Goal: Transaction & Acquisition: Purchase product/service

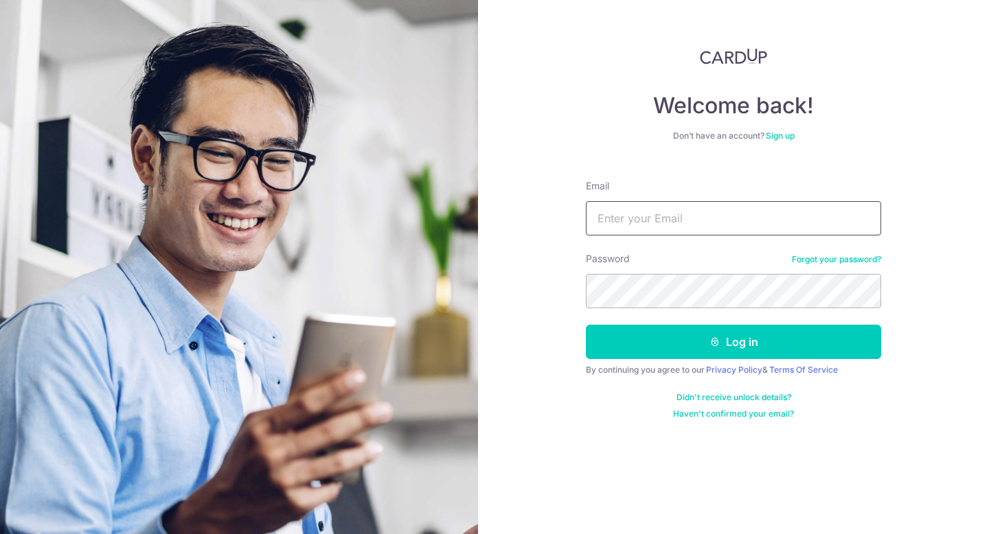
click at [641, 220] on input "Email" at bounding box center [733, 218] width 295 height 34
type input "J"
type input "b"
type input "bf51ur@gmail.com"
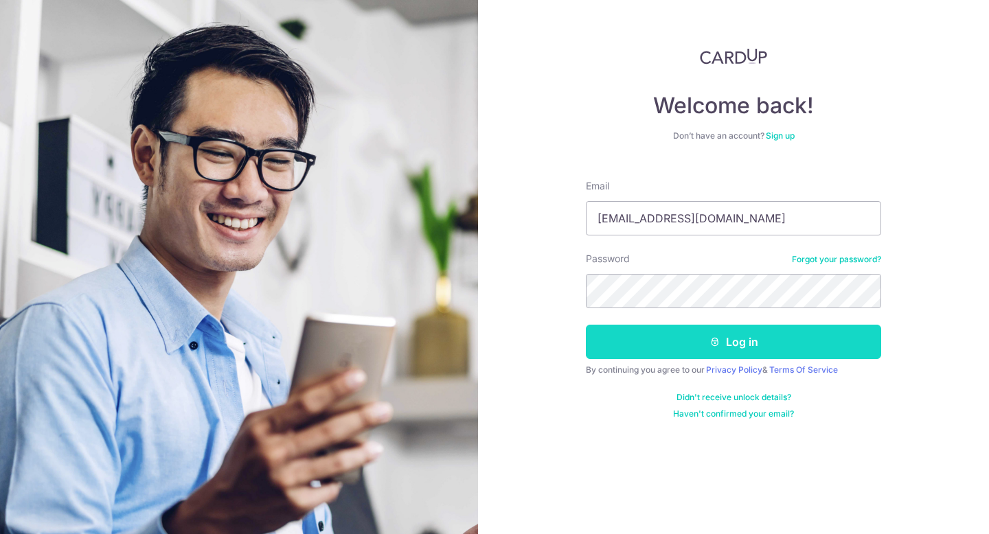
click at [764, 339] on button "Log in" at bounding box center [733, 342] width 295 height 34
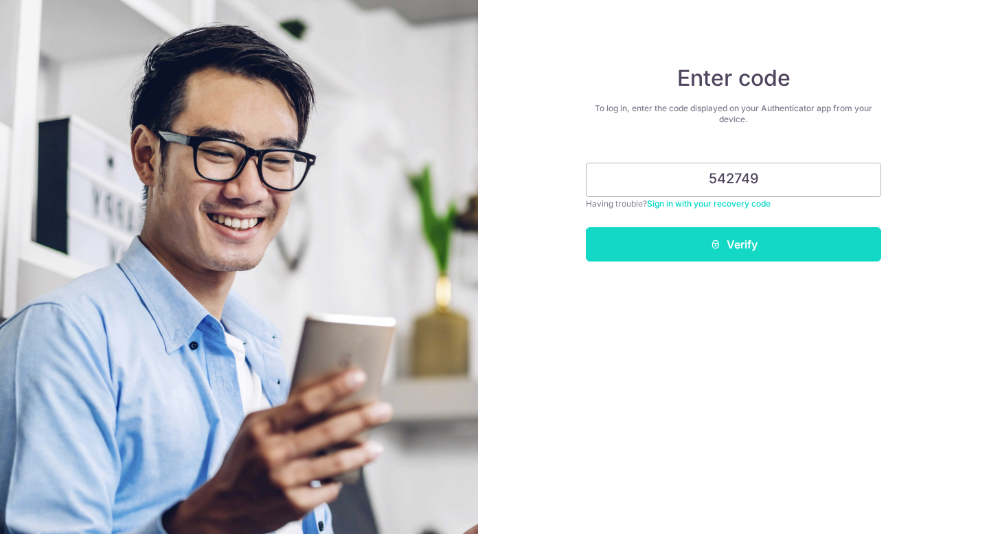
type input "542749"
click at [788, 238] on button "Verify" at bounding box center [733, 244] width 295 height 34
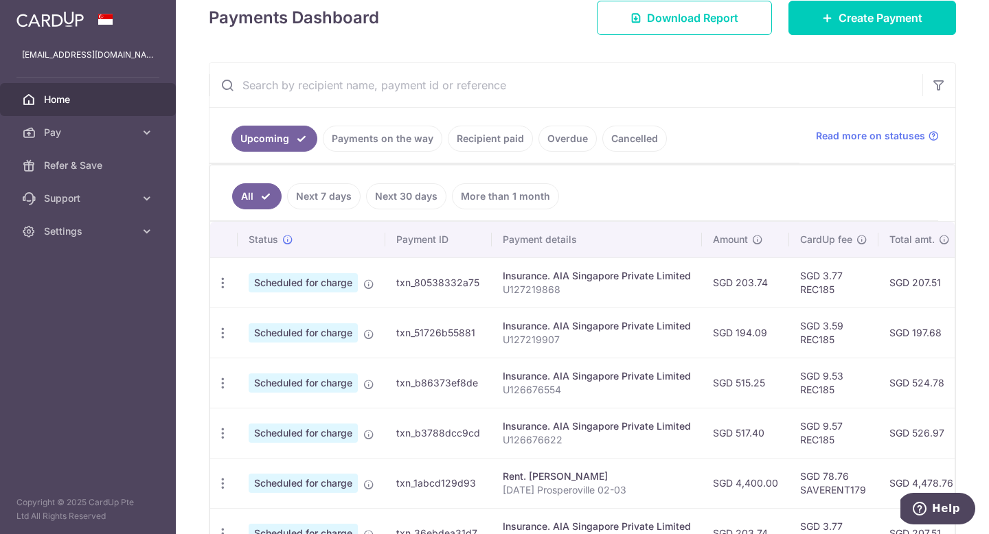
scroll to position [138, 0]
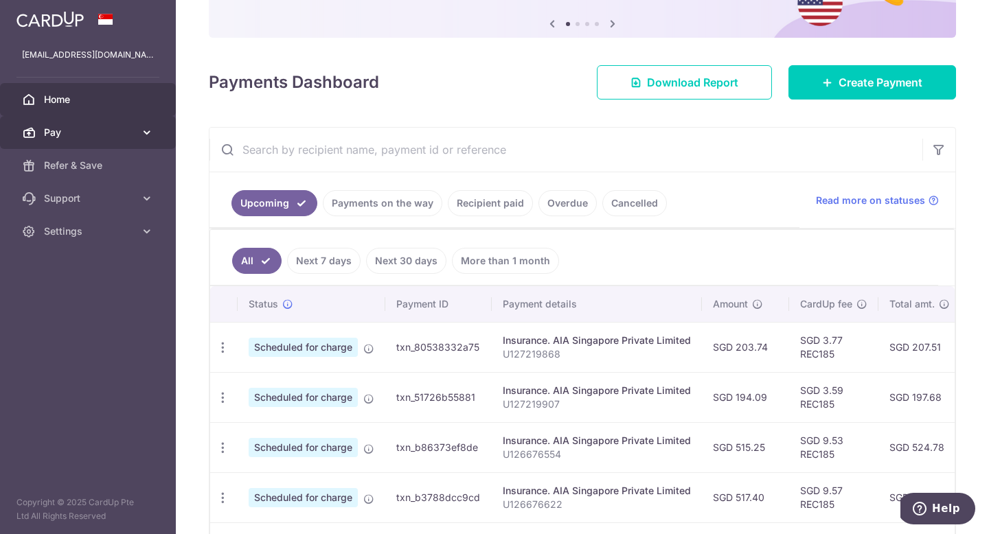
click at [61, 135] on span "Pay" at bounding box center [89, 133] width 91 height 14
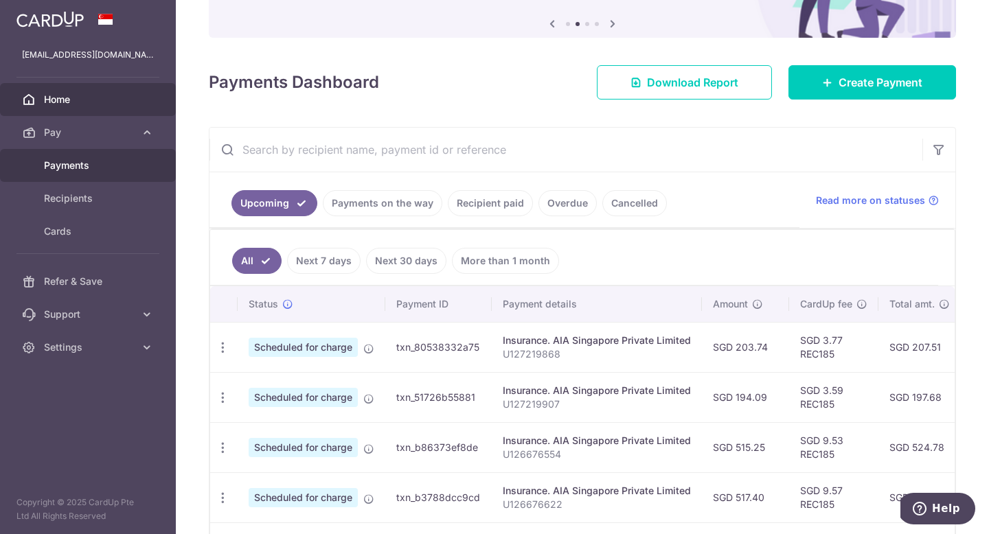
click at [90, 159] on span "Payments" at bounding box center [89, 166] width 91 height 14
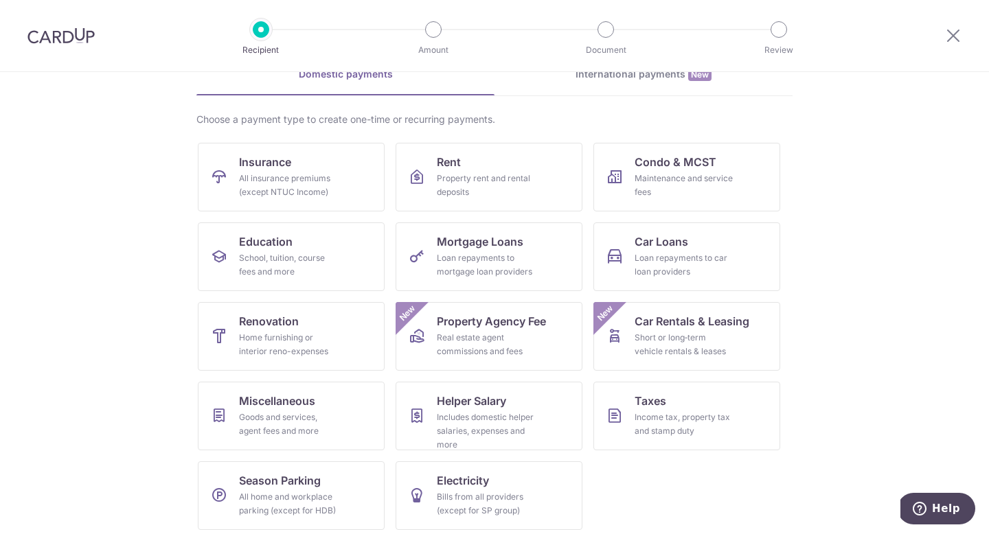
scroll to position [80, 0]
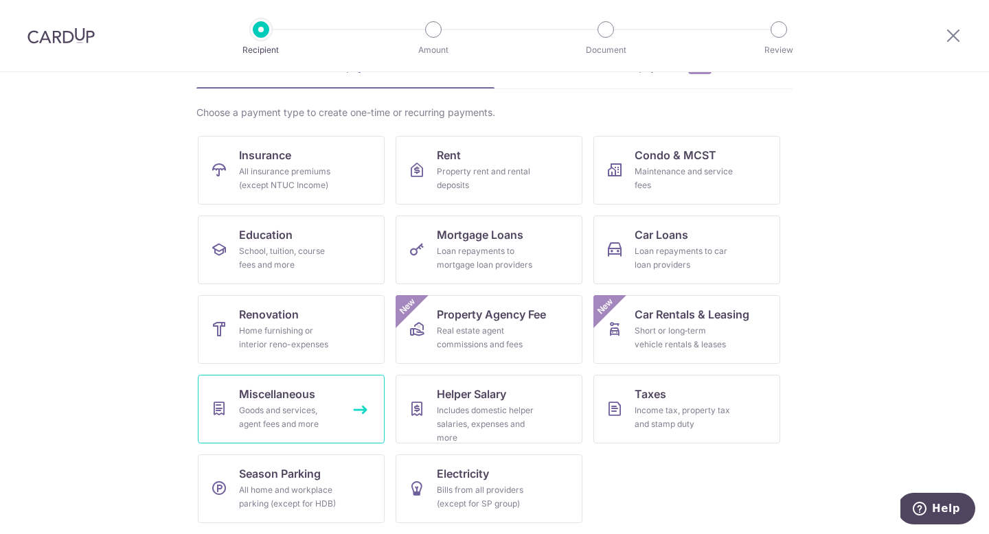
click at [320, 420] on div "Goods and services, agent fees and more" at bounding box center [288, 417] width 99 height 27
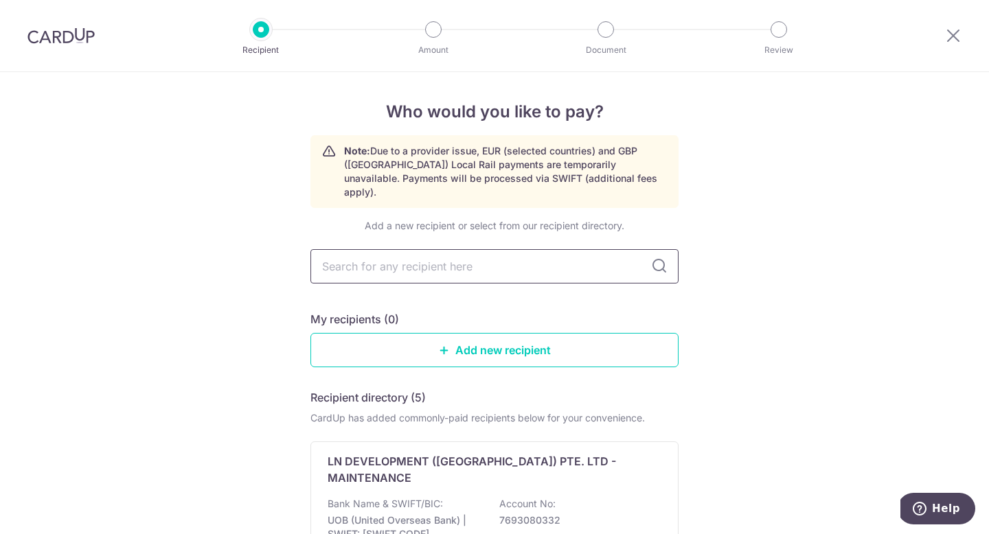
click at [451, 258] on input "text" at bounding box center [494, 266] width 368 height 34
type input "natu"
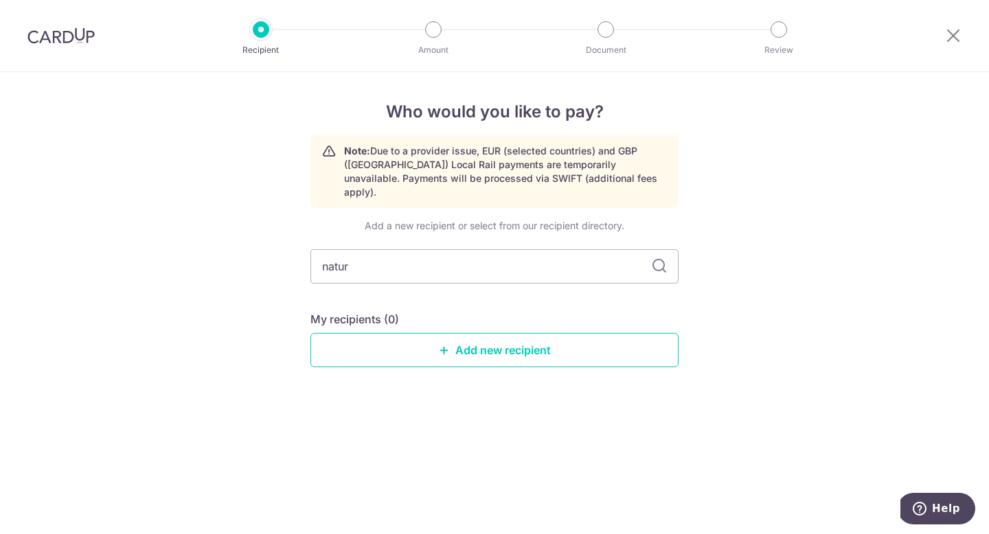
type input "natura"
type input "n"
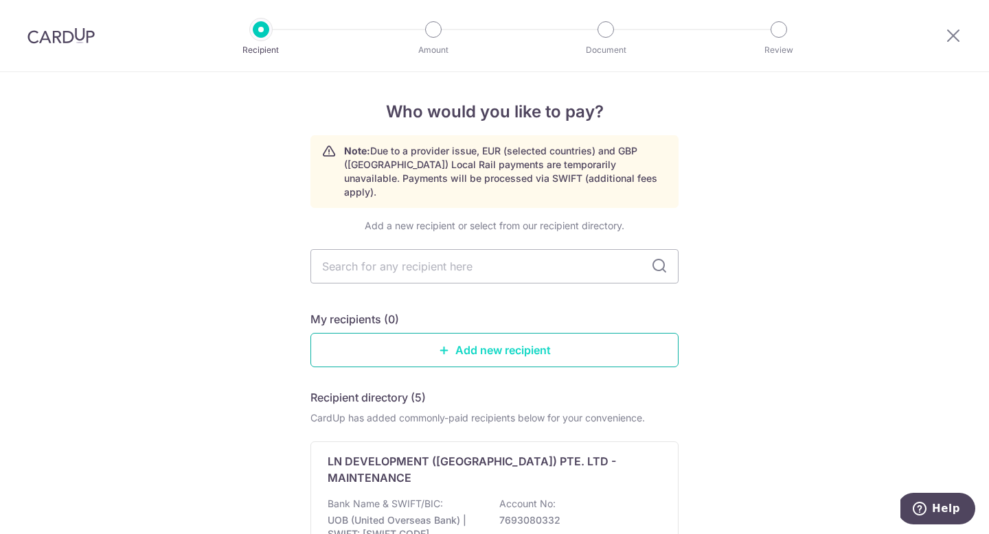
click at [484, 346] on link "Add new recipient" at bounding box center [494, 350] width 368 height 34
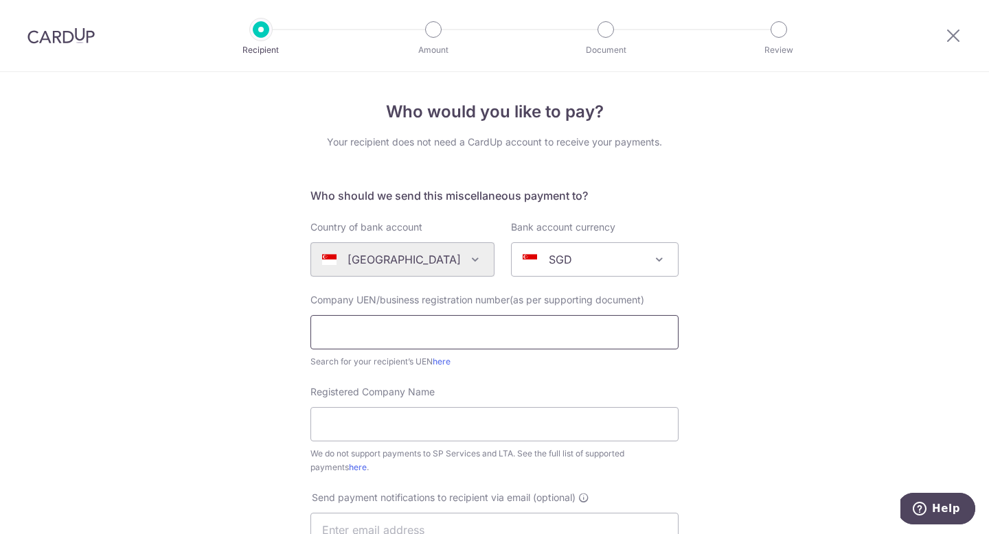
scroll to position [123, 0]
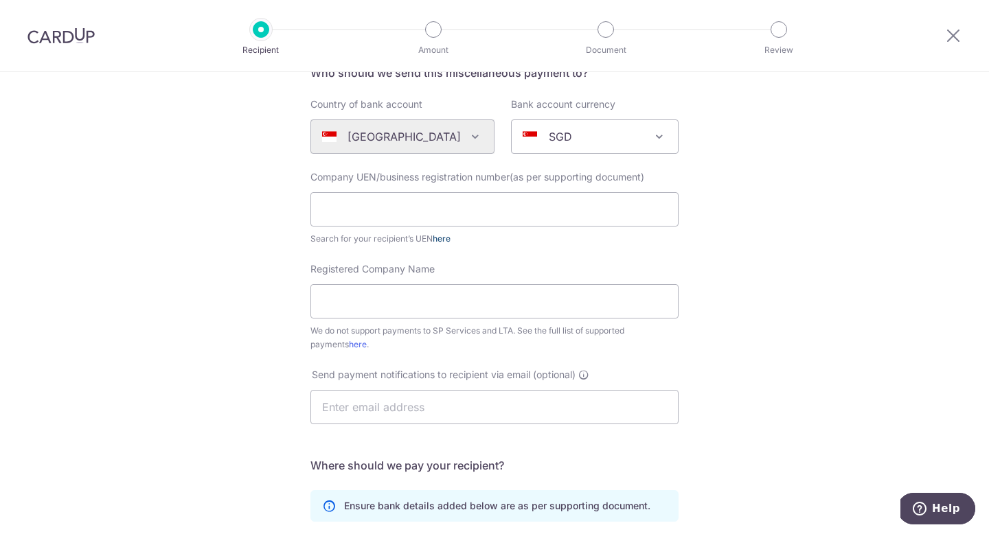
click at [441, 240] on link "here" at bounding box center [441, 238] width 18 height 10
click at [474, 211] on input "text" at bounding box center [494, 209] width 368 height 34
paste input "199308014C168"
click at [513, 266] on div "Registered Company Name We do not support payments to SP Services and LTA. See …" at bounding box center [494, 306] width 368 height 89
click at [443, 238] on link "here" at bounding box center [441, 238] width 18 height 10
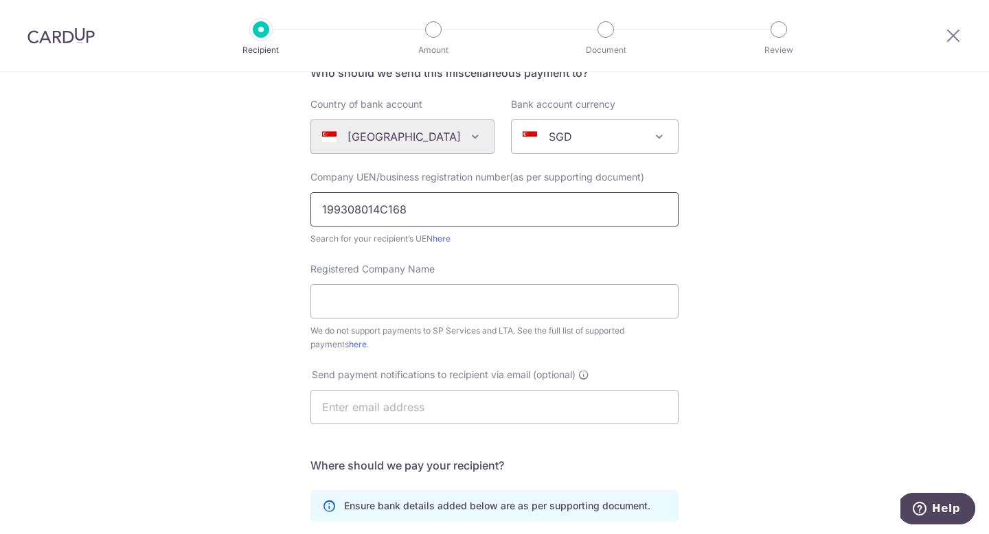
drag, startPoint x: 428, startPoint y: 214, endPoint x: 242, endPoint y: 198, distance: 186.7
click at [242, 198] on div "Who would you like to pay? Your recipient does not need a CardUp account to rec…" at bounding box center [494, 374] width 989 height 851
paste input "text"
type input "199308014C"
click at [505, 266] on div "Registered Company Name We do not support payments to SP Services and LTA. See …" at bounding box center [494, 306] width 368 height 89
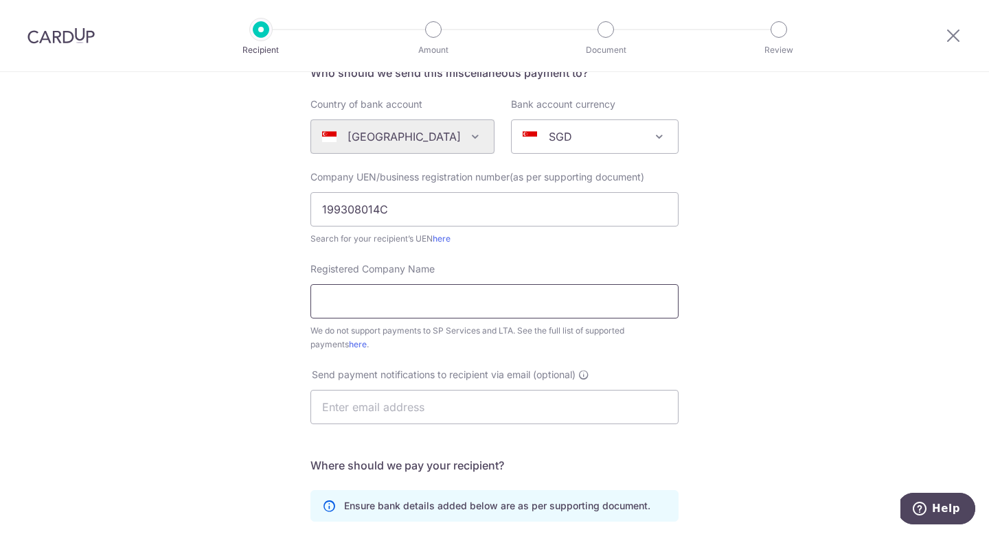
scroll to position [126, 0]
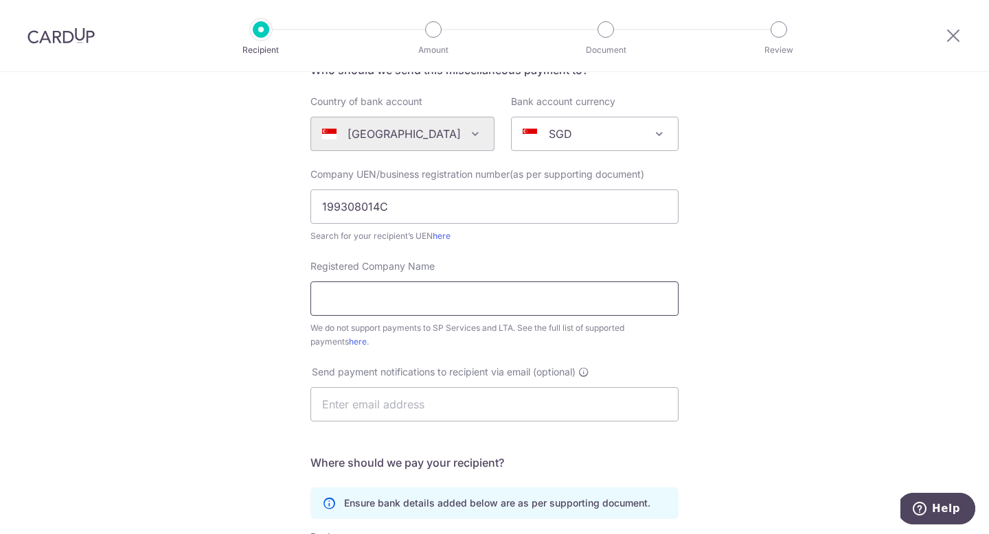
click at [492, 290] on input "Registered Company Name" at bounding box center [494, 298] width 368 height 34
paste input "NATURAL COOL AIRCONDITIONING & ENGINEERING PTE LTD"
type input "NATURAL COOL AIRCONDITIONING & ENGINEERING PTE LTD"
click at [395, 402] on input "text" at bounding box center [494, 404] width 368 height 34
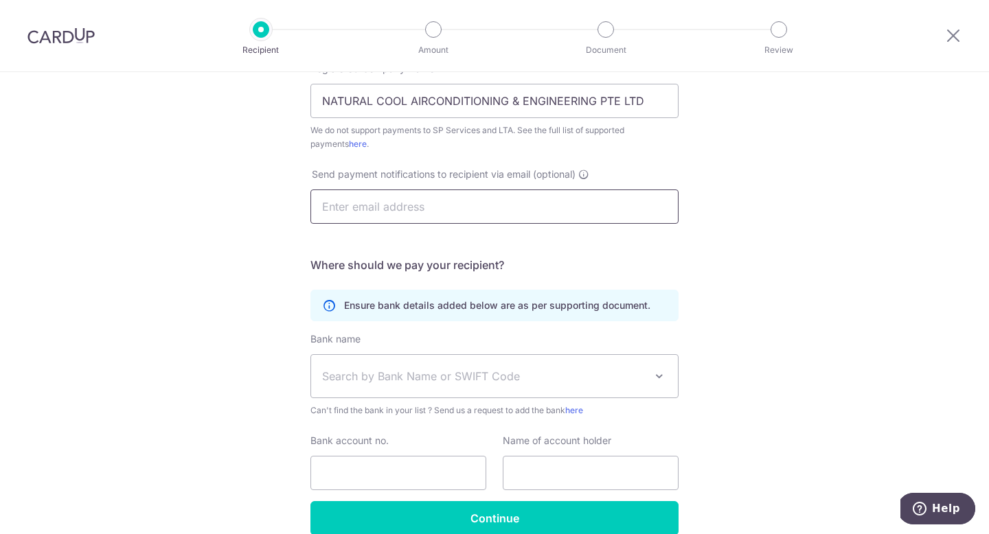
scroll to position [345, 0]
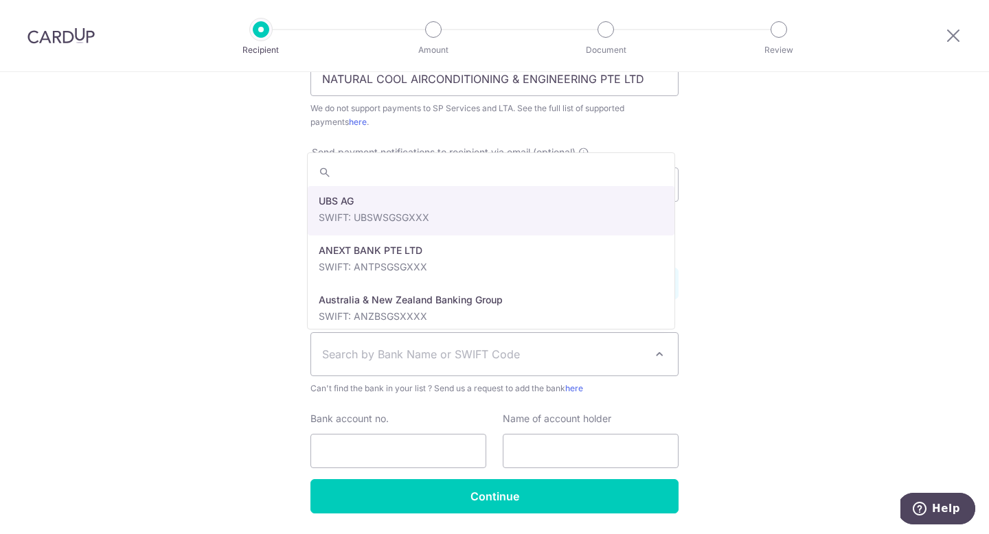
click at [596, 358] on span "Search by Bank Name or SWIFT Code" at bounding box center [483, 354] width 323 height 16
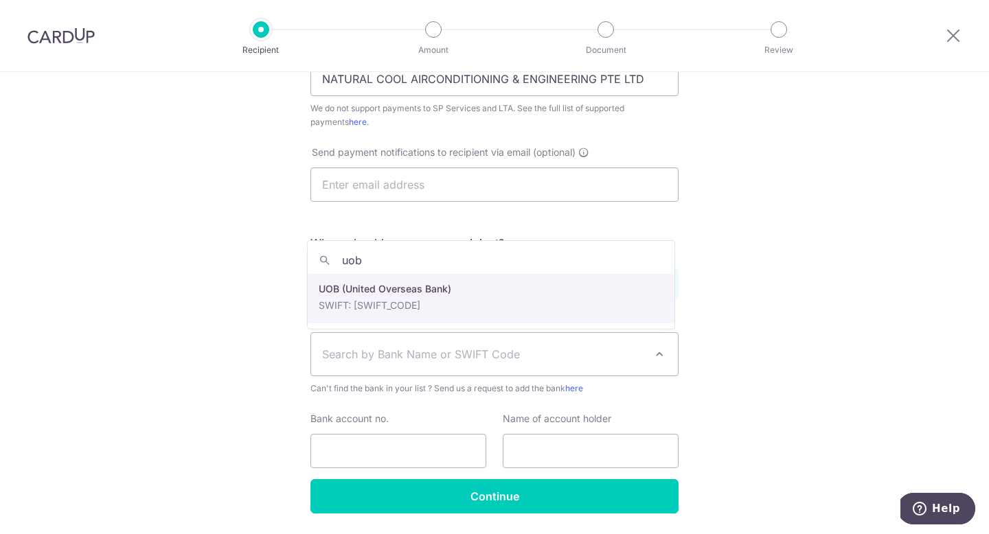
type input "uob"
select select "18"
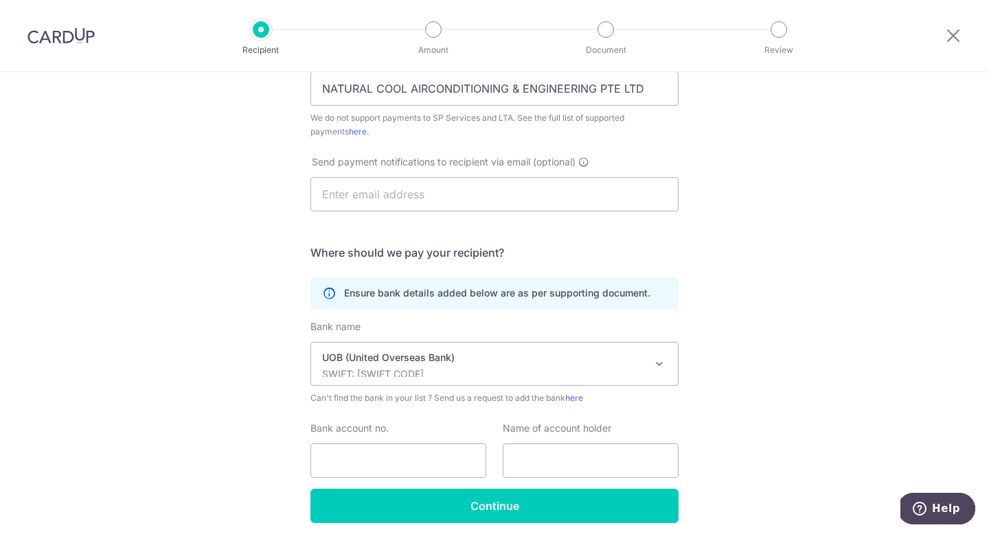
scroll to position [332, 0]
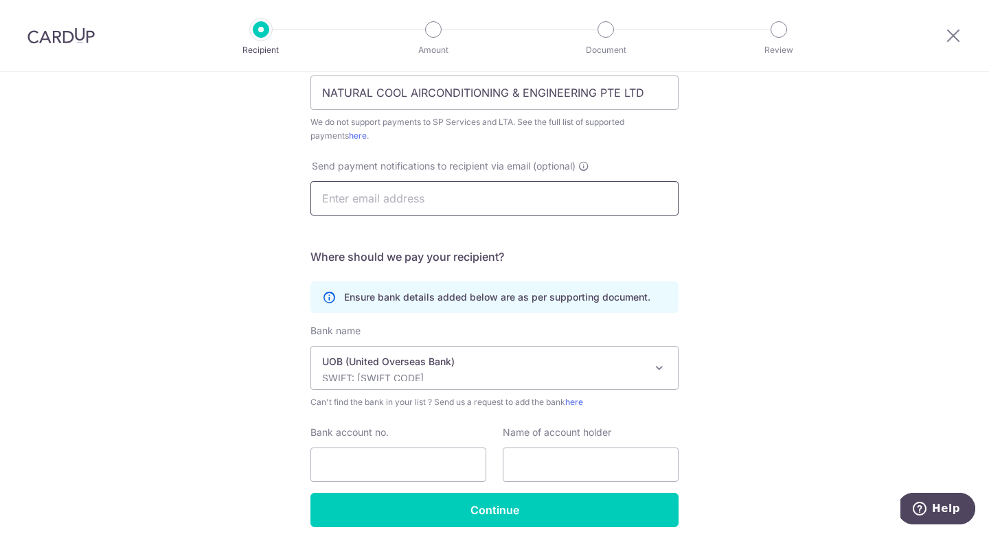
click at [514, 198] on input "text" at bounding box center [494, 198] width 368 height 34
paste input "132-303-813-4"
type input "132-303-813-4"
click at [549, 249] on h5 "Where should we pay your recipient?" at bounding box center [494, 257] width 368 height 16
click at [489, 207] on input "132-303-813-4" at bounding box center [494, 198] width 368 height 34
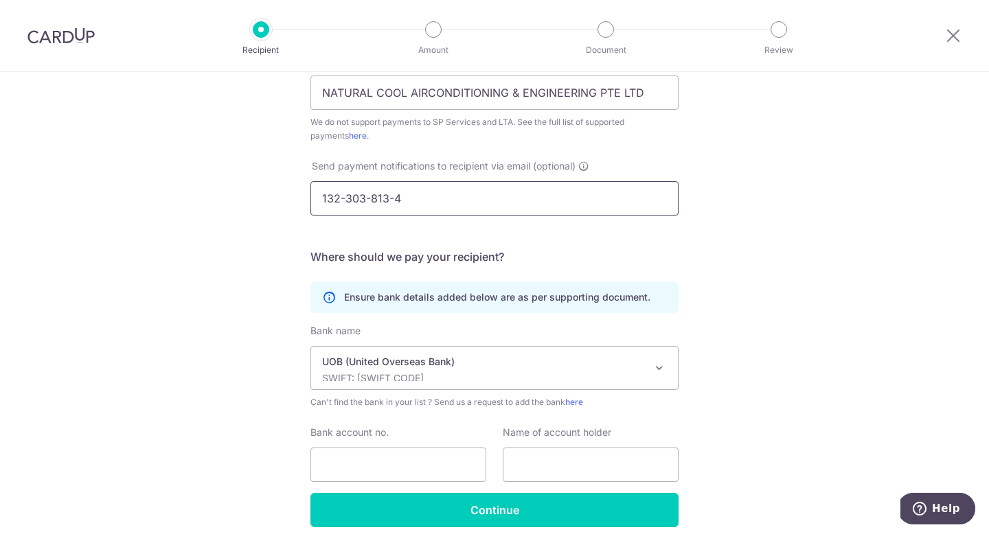
drag, startPoint x: 426, startPoint y: 206, endPoint x: 248, endPoint y: 187, distance: 179.4
click at [248, 187] on div "Who would you like to pay? Your recipient does not need a CardUp account to rec…" at bounding box center [494, 166] width 989 height 851
click at [390, 463] on input "Bank account no." at bounding box center [398, 465] width 176 height 34
paste input "132-303-813-4"
click at [435, 464] on input "132-303-813-4" at bounding box center [398, 465] width 176 height 34
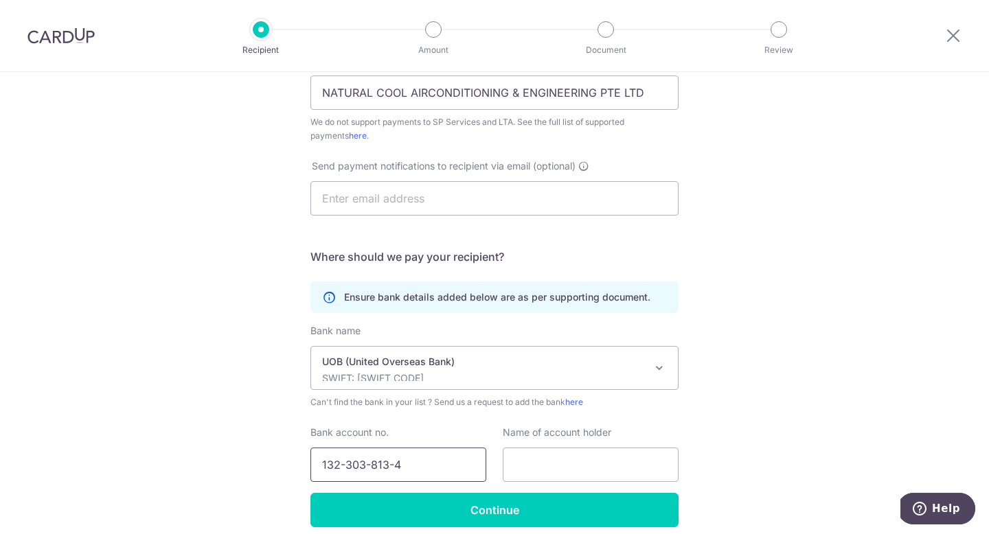
click at [349, 461] on input "132-303-813-4" at bounding box center [398, 465] width 176 height 34
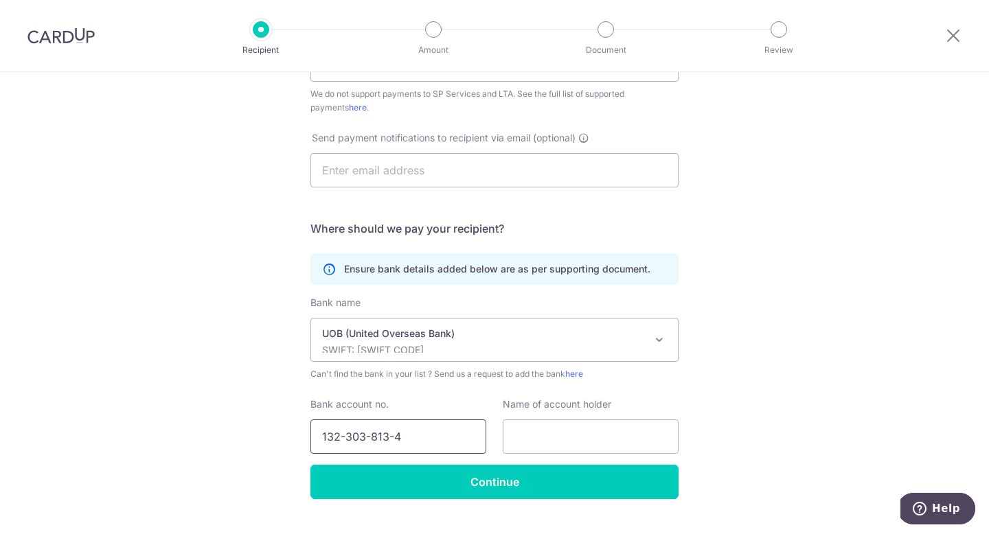
click at [343, 439] on input "132-303-813-4" at bounding box center [398, 436] width 176 height 34
type input "1323038134"
click at [903, 405] on div "Who would you like to pay? Your recipient does not need a CardUp account to rec…" at bounding box center [494, 137] width 989 height 851
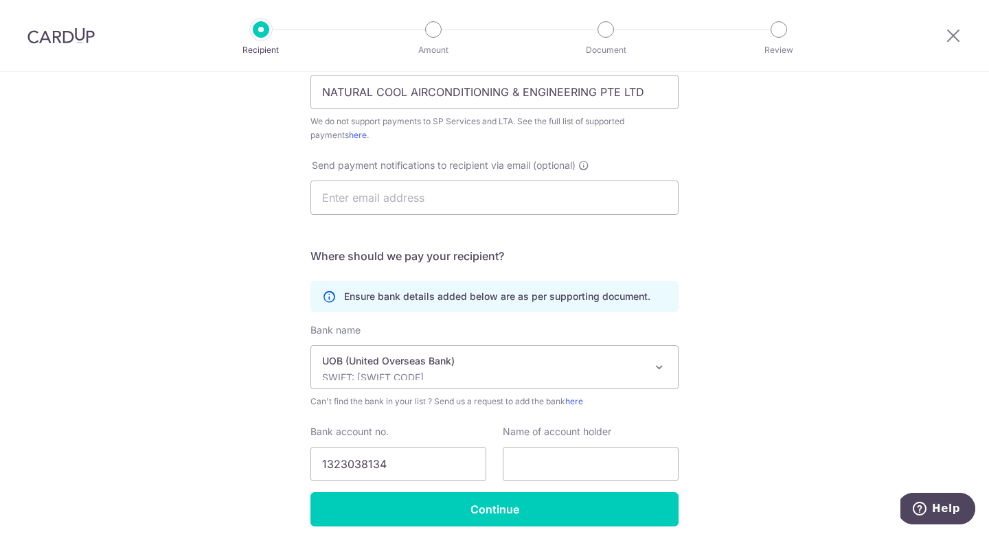
scroll to position [389, 0]
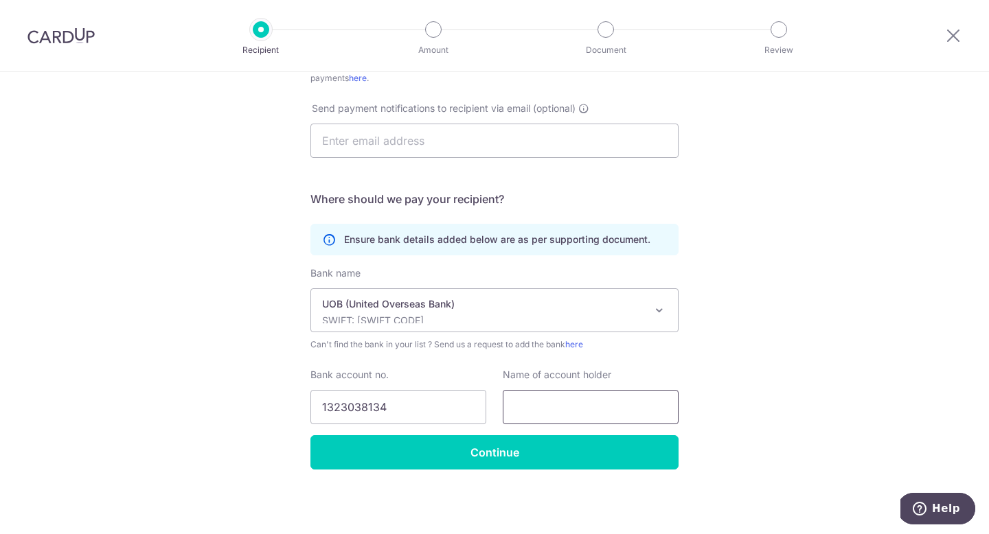
click at [596, 414] on input "text" at bounding box center [591, 407] width 176 height 34
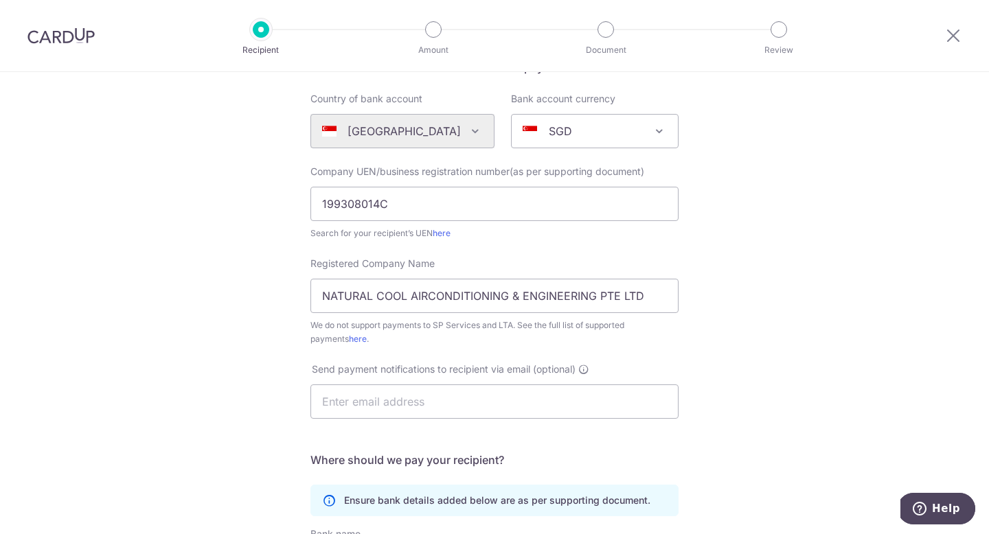
scroll to position [263, 0]
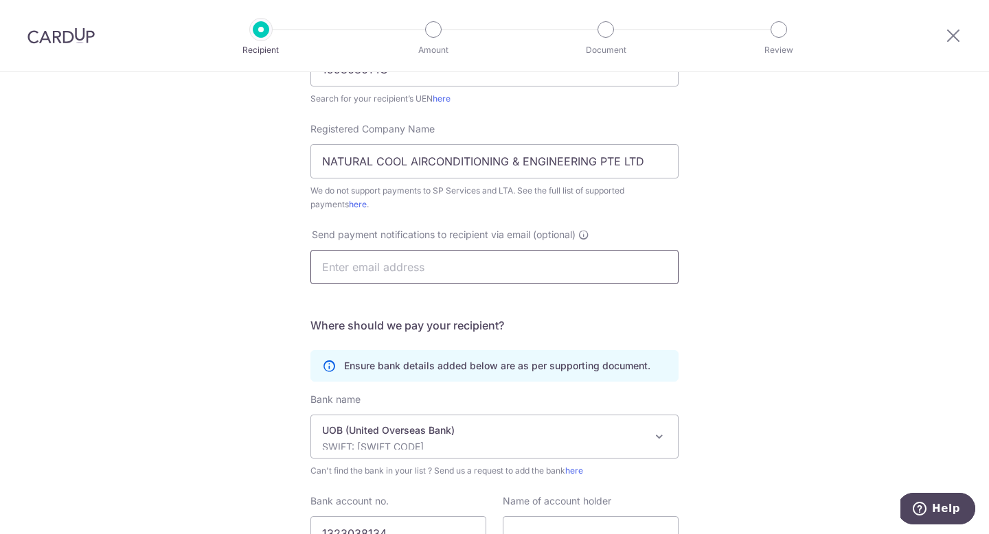
click at [383, 261] on input "text" at bounding box center [494, 267] width 368 height 34
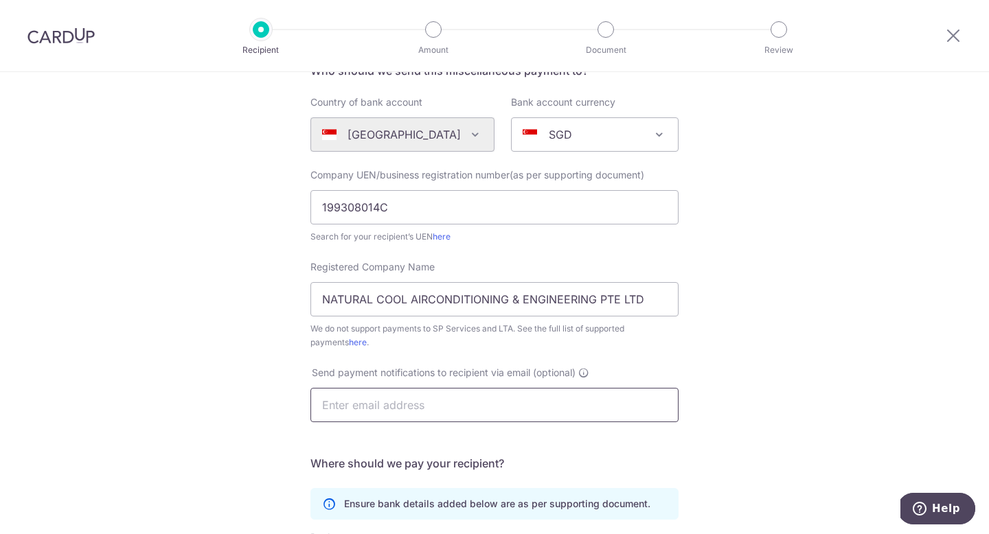
scroll to position [389, 0]
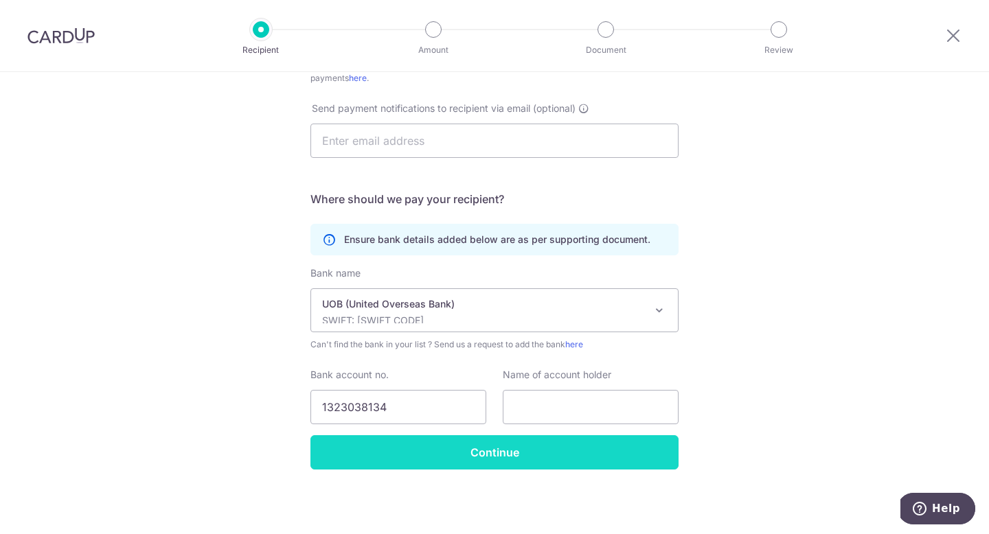
click at [592, 461] on input "Continue" at bounding box center [494, 452] width 368 height 34
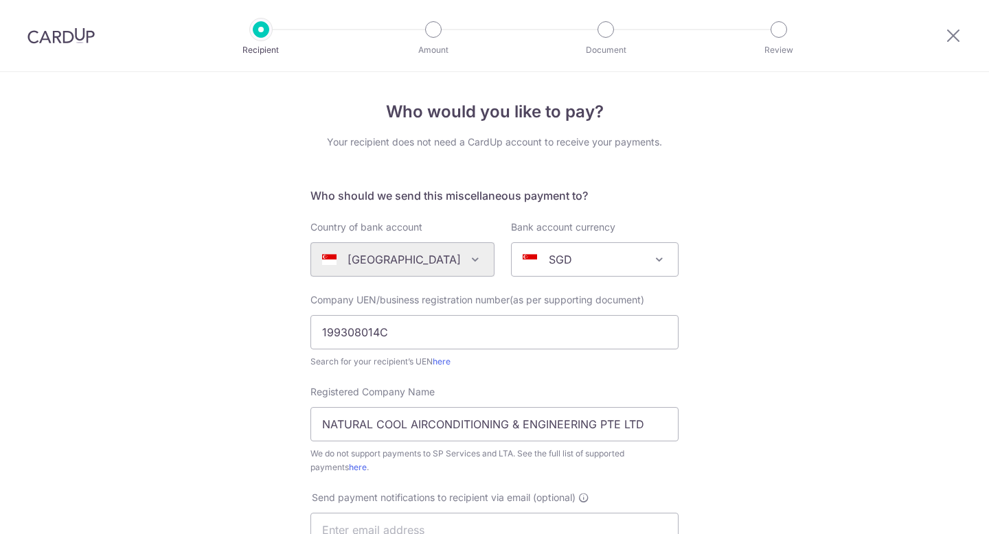
scroll to position [422, 0]
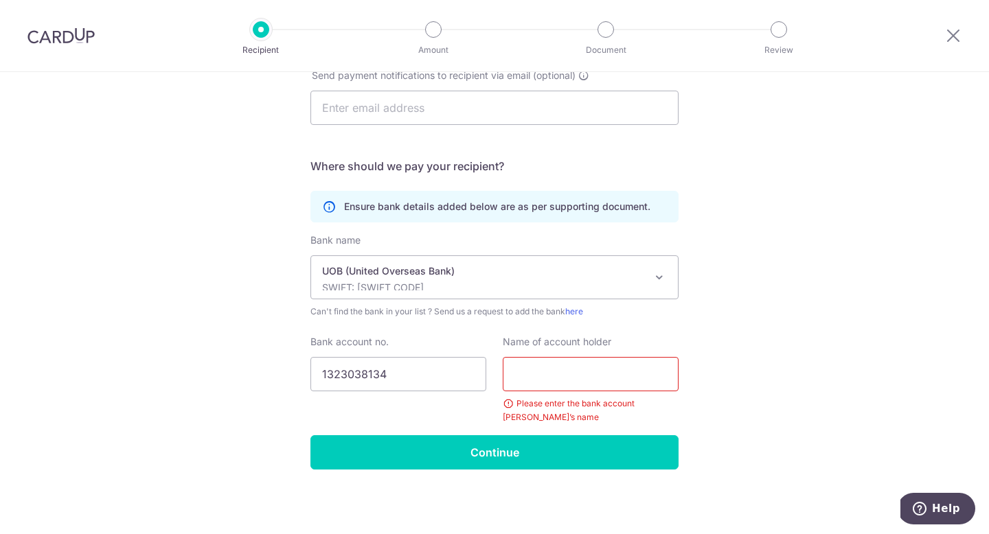
click at [604, 376] on input "text" at bounding box center [591, 374] width 176 height 34
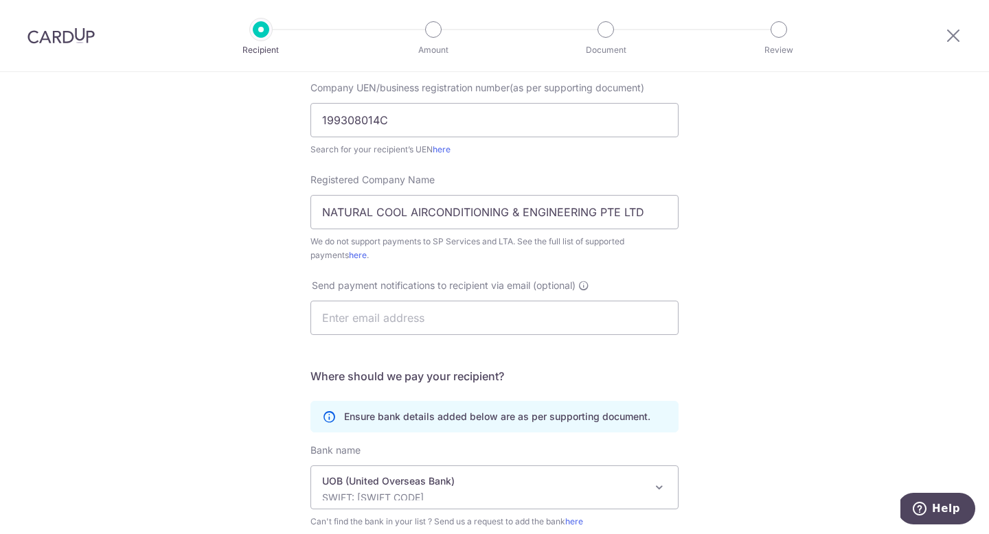
scroll to position [0, 0]
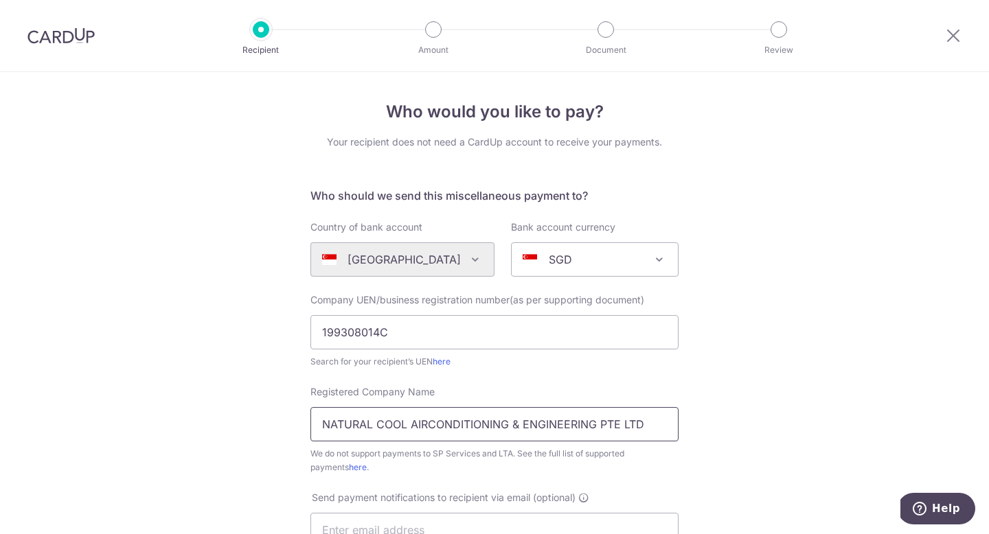
drag, startPoint x: 319, startPoint y: 424, endPoint x: 658, endPoint y: 444, distance: 339.8
click at [658, 444] on div "Registered Company Name NATURAL COOL AIRCONDITIONING & ENGINEERING PTE LTD We d…" at bounding box center [494, 429] width 368 height 89
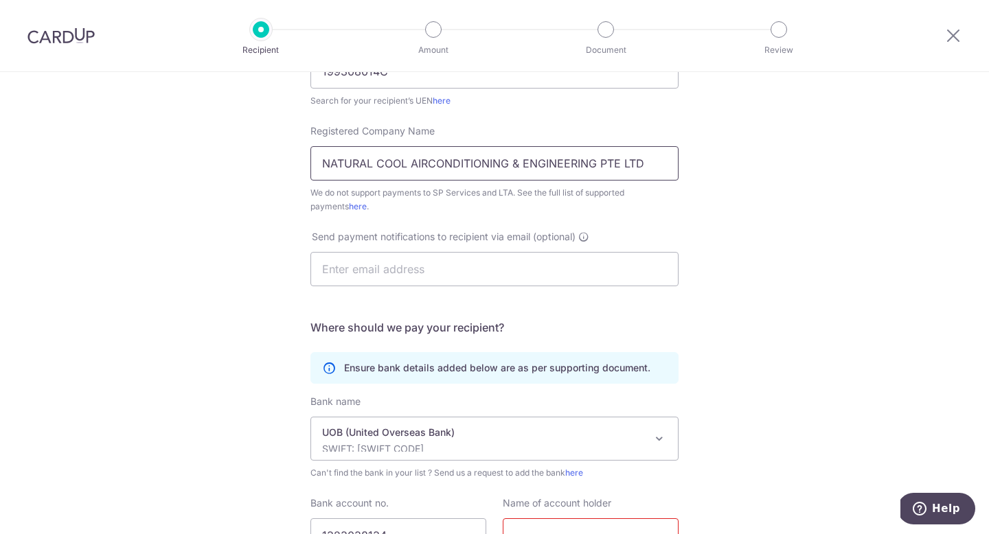
scroll to position [393, 0]
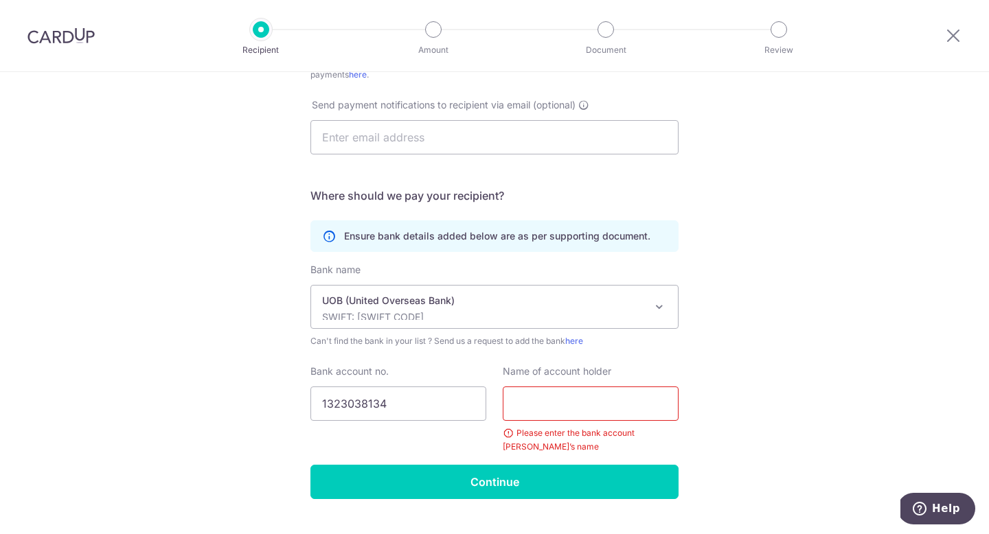
click at [520, 390] on input "text" at bounding box center [591, 403] width 176 height 34
paste input "NATURAL COOL AIRCONDITIONING & ENGINEERING PTE LTD"
type input "NATURAL COOL AIRCONDITIONING & ENGINEERING PTE LTD"
click at [723, 404] on div "Who would you like to pay? Your recipient does not need a CardUp account to rec…" at bounding box center [494, 121] width 989 height 884
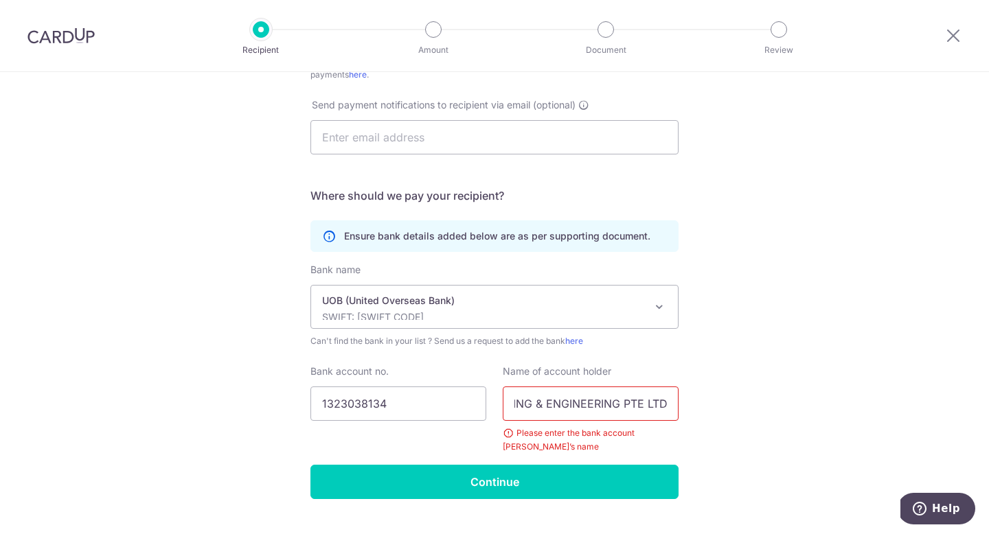
scroll to position [0, 0]
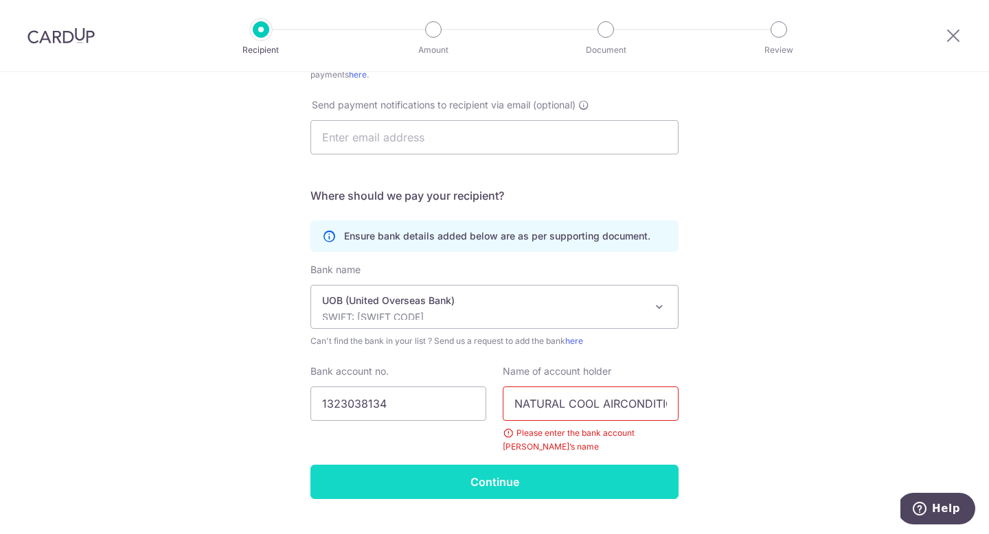
click at [627, 491] on input "Continue" at bounding box center [494, 482] width 368 height 34
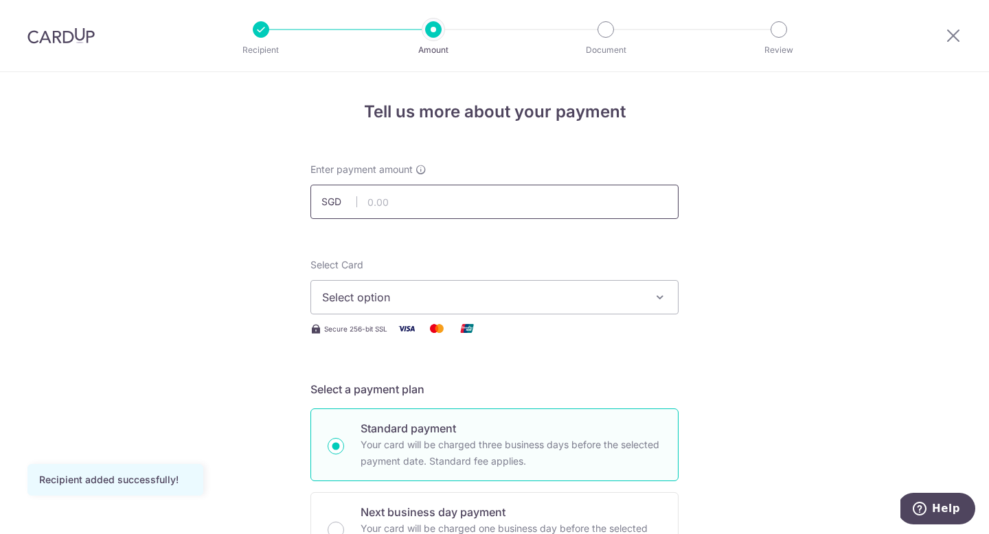
click at [467, 210] on input "text" at bounding box center [494, 202] width 368 height 34
type input "523.20"
click at [551, 292] on span "Select option" at bounding box center [482, 297] width 320 height 16
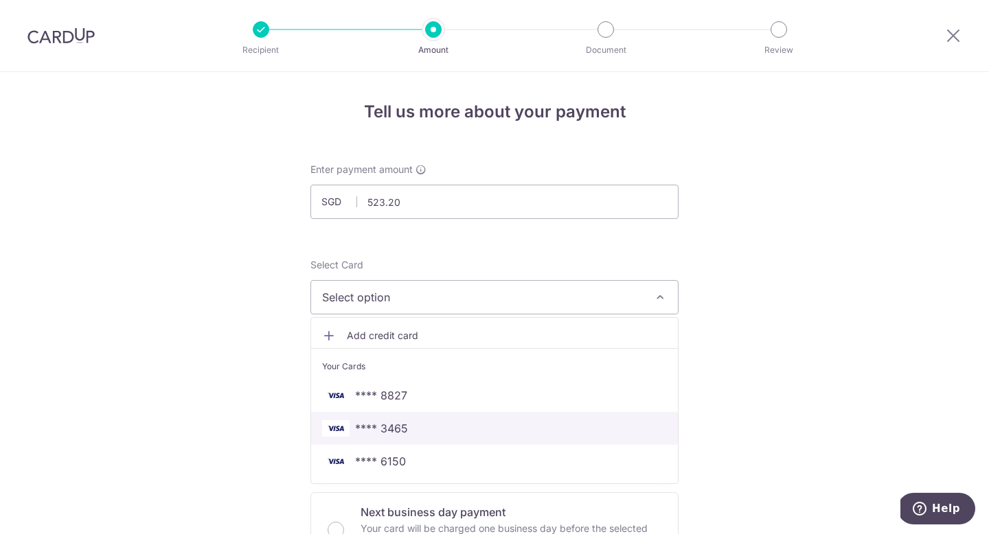
click at [529, 417] on link "**** 3465" at bounding box center [494, 428] width 367 height 33
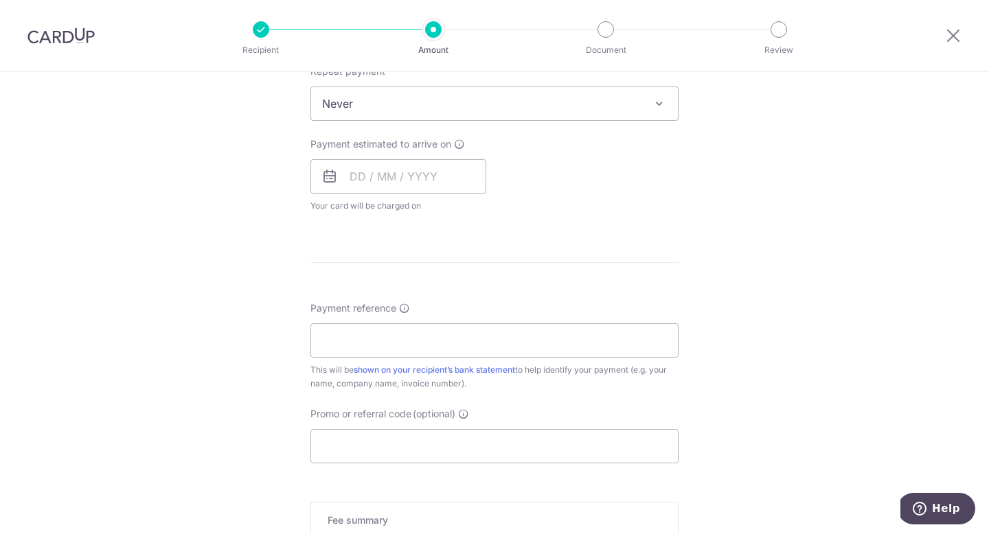
scroll to position [477, 0]
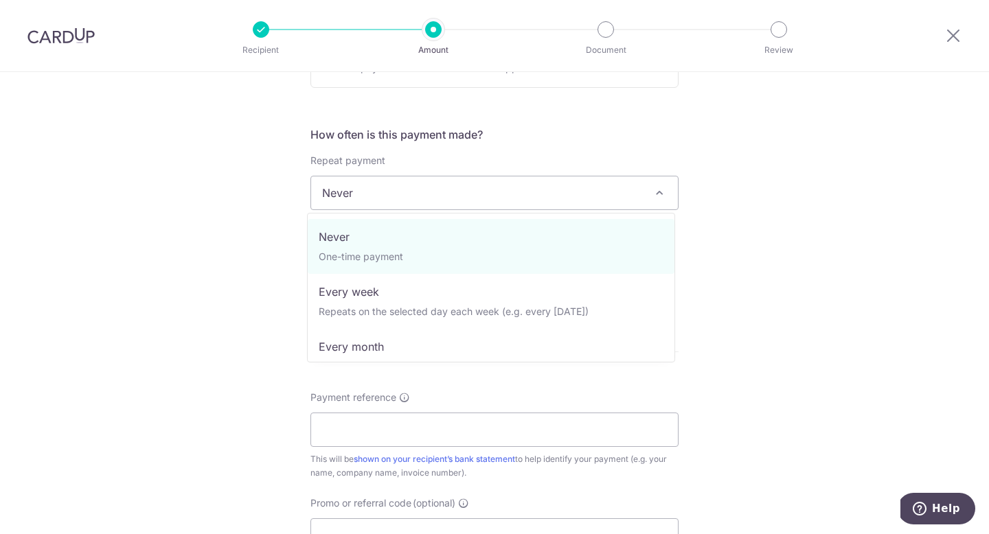
click at [531, 206] on span "Never" at bounding box center [494, 192] width 367 height 33
select select "3"
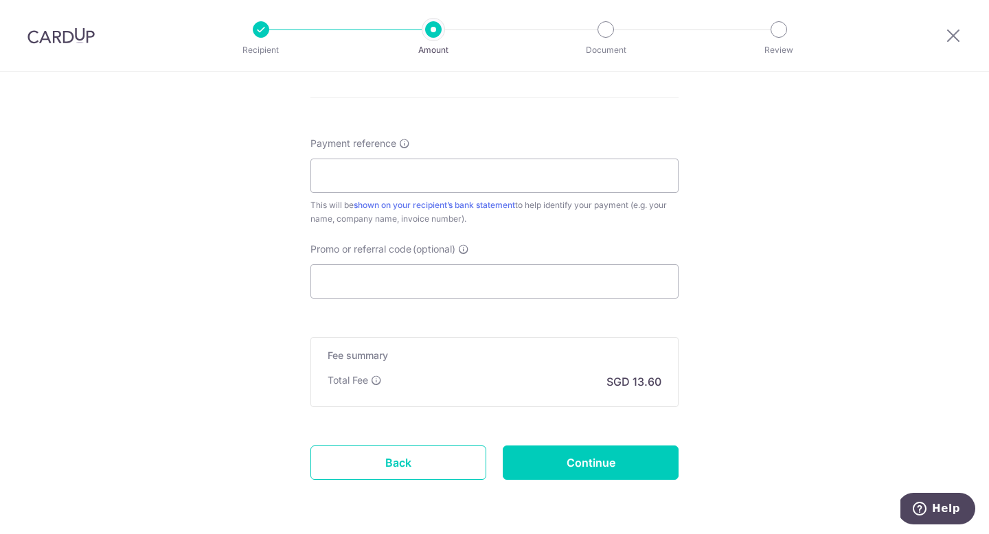
scroll to position [671, 0]
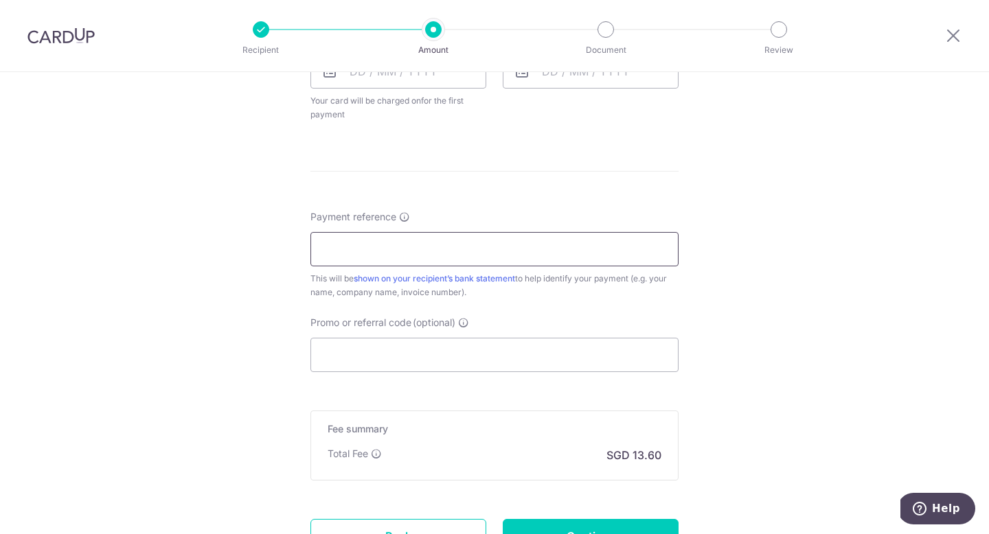
click at [406, 260] on input "Payment reference" at bounding box center [494, 249] width 368 height 34
paste input "C0022335"
click at [679, 295] on div "Tell us more about your payment Enter payment amount SGD 523.20 523.20 Recipien…" at bounding box center [494, 29] width 989 height 1256
click at [503, 280] on link "shown on your recipient’s bank statement" at bounding box center [434, 278] width 161 height 10
click at [499, 368] on input "Promo or referral code (optional)" at bounding box center [494, 355] width 368 height 34
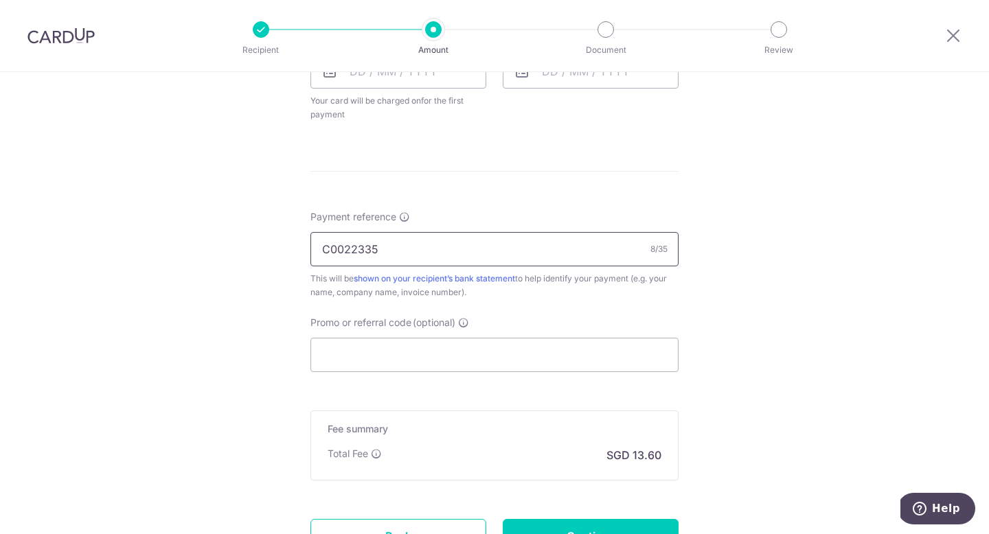
click at [487, 251] on input "C0022335" at bounding box center [494, 249] width 368 height 34
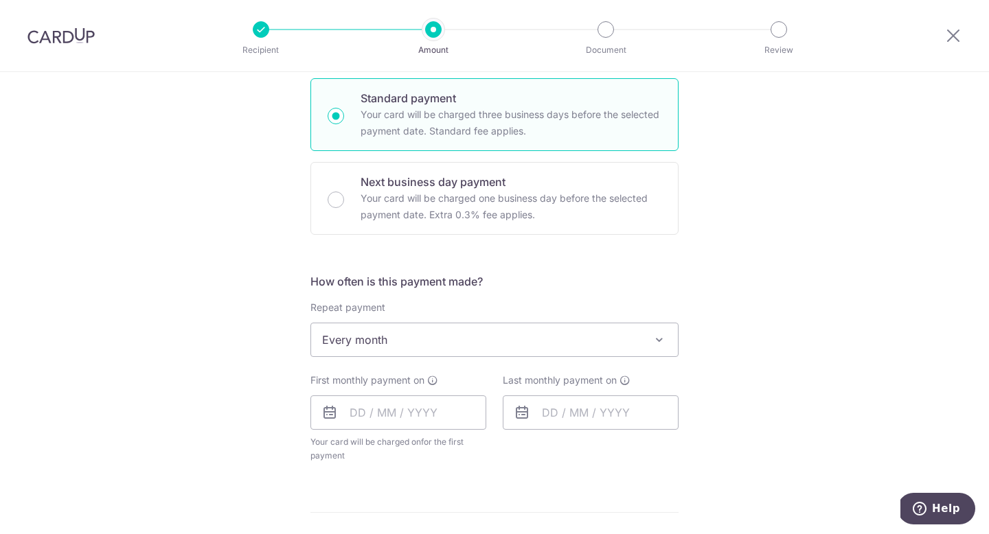
scroll to position [761, 0]
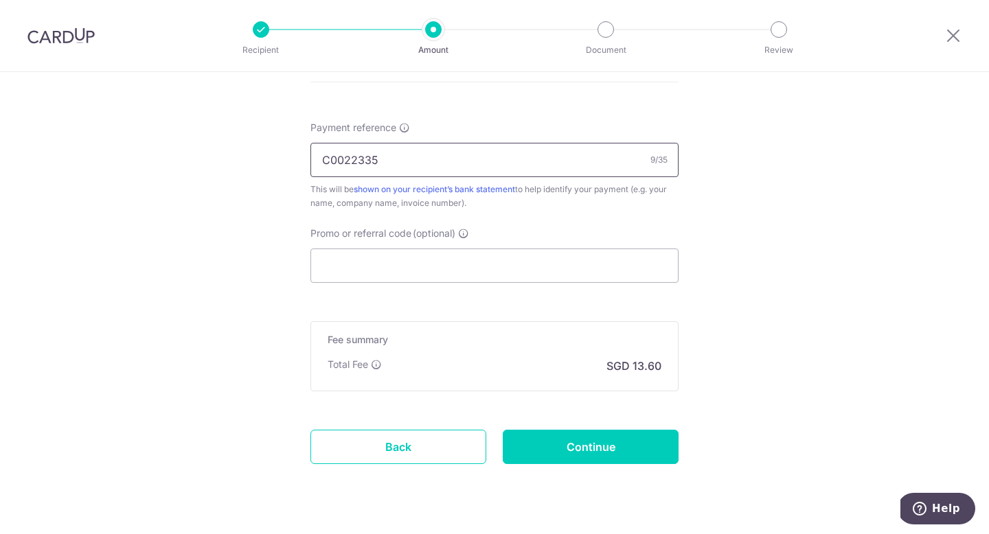
click at [489, 155] on input "C0022335" at bounding box center [494, 160] width 368 height 34
type input "C0022335 [PERSON_NAME] 127 [PERSON_NAME] K"
click at [477, 273] on input "Promo or referral code (optional)" at bounding box center [494, 266] width 368 height 34
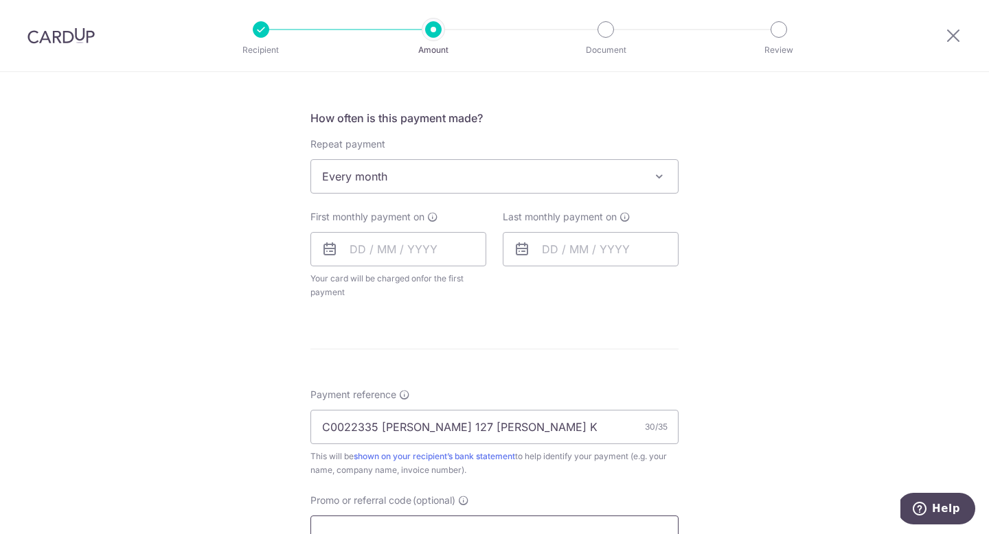
scroll to position [492, 0]
click at [465, 253] on input "text" at bounding box center [398, 250] width 176 height 34
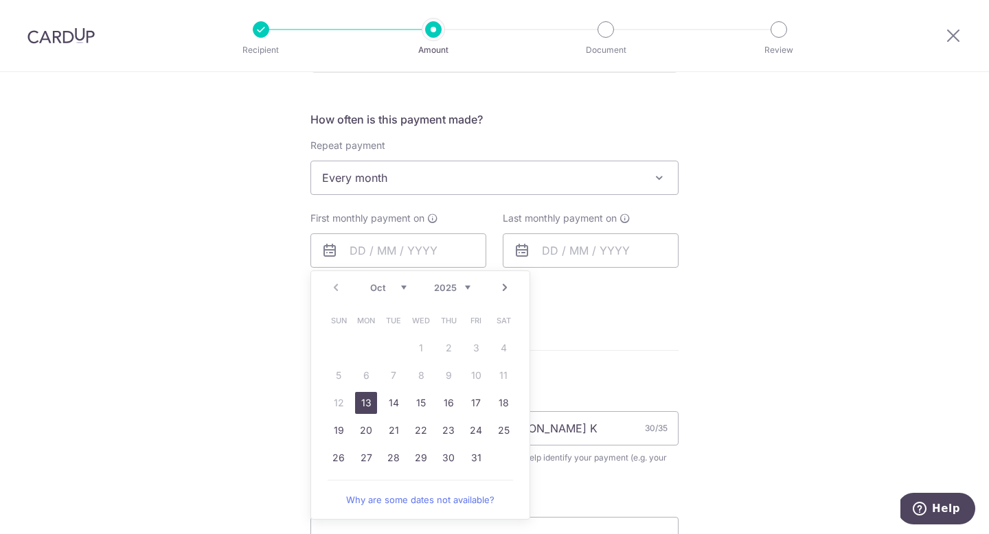
click at [365, 402] on link "13" at bounding box center [366, 403] width 22 height 22
type input "13/10/2025"
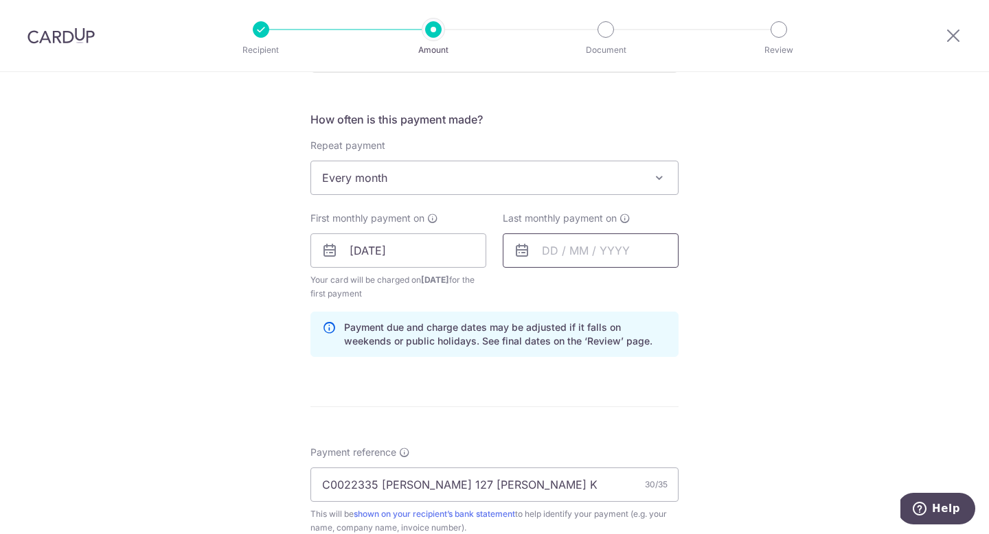
click at [580, 255] on input "text" at bounding box center [591, 250] width 176 height 34
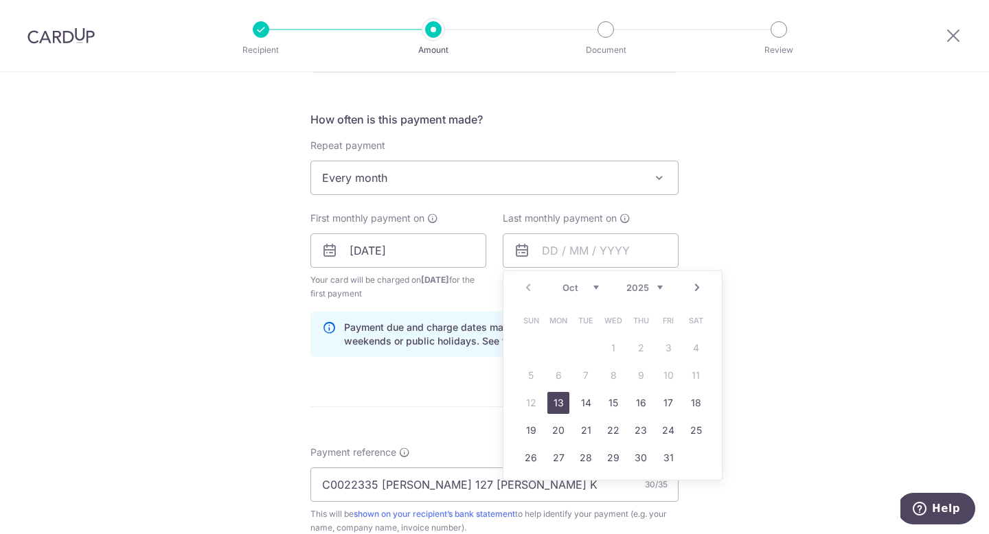
click at [577, 290] on select "Oct Nov Dec" at bounding box center [580, 287] width 36 height 11
click at [637, 405] on link "13" at bounding box center [641, 403] width 22 height 22
type input "13/11/2025"
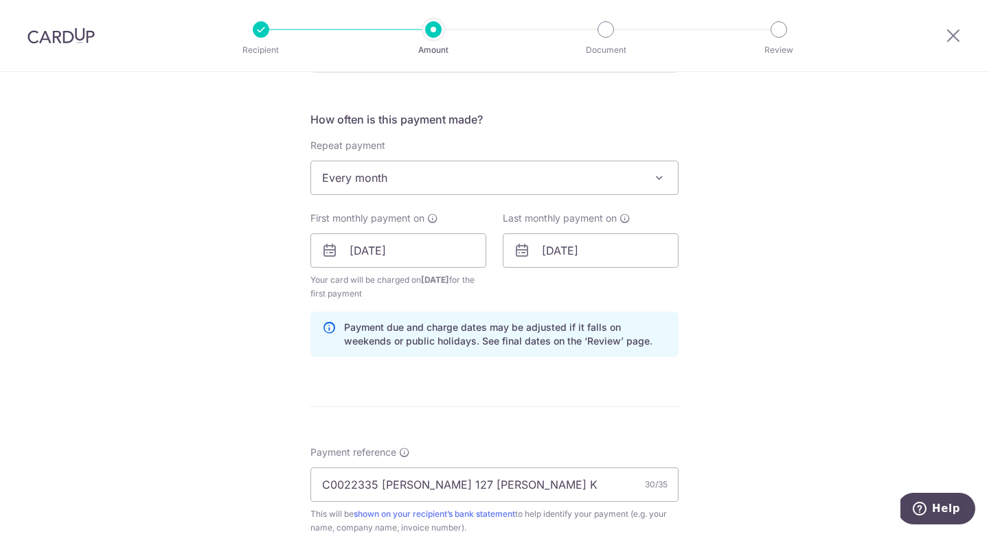
click at [790, 367] on div "Tell us more about your payment Enter payment amount SGD 523.20 523.20 Recipien…" at bounding box center [494, 236] width 989 height 1312
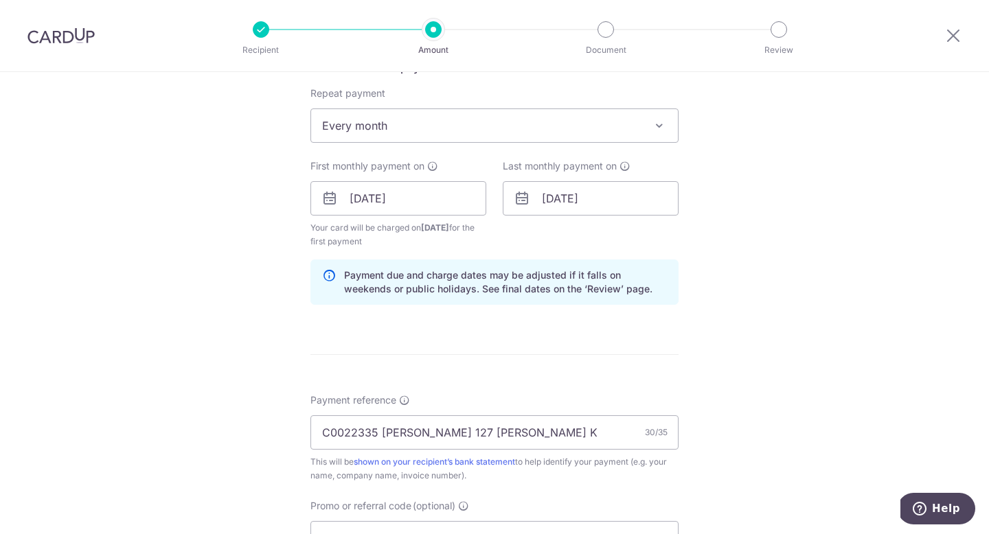
scroll to position [611, 0]
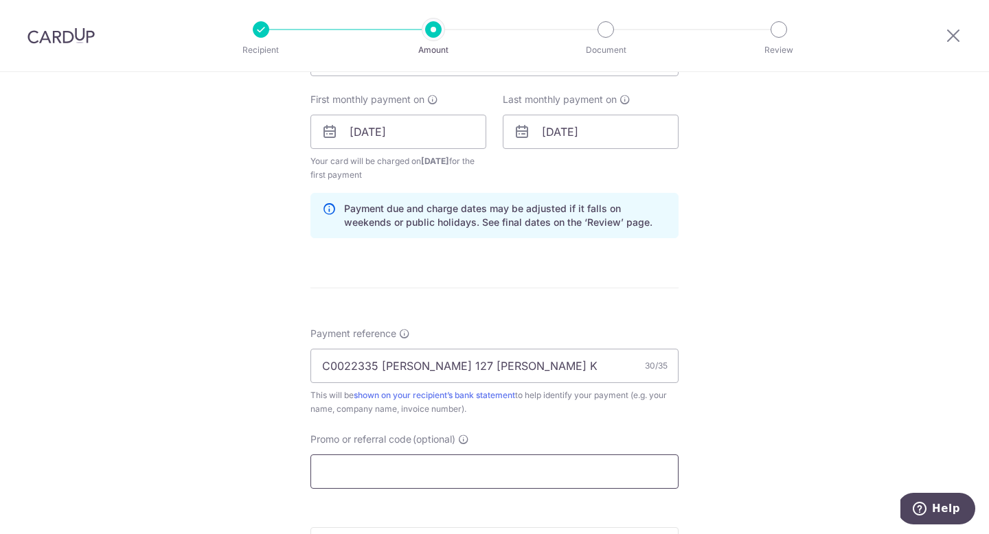
click at [516, 478] on input "Promo or referral code (optional)" at bounding box center [494, 471] width 368 height 34
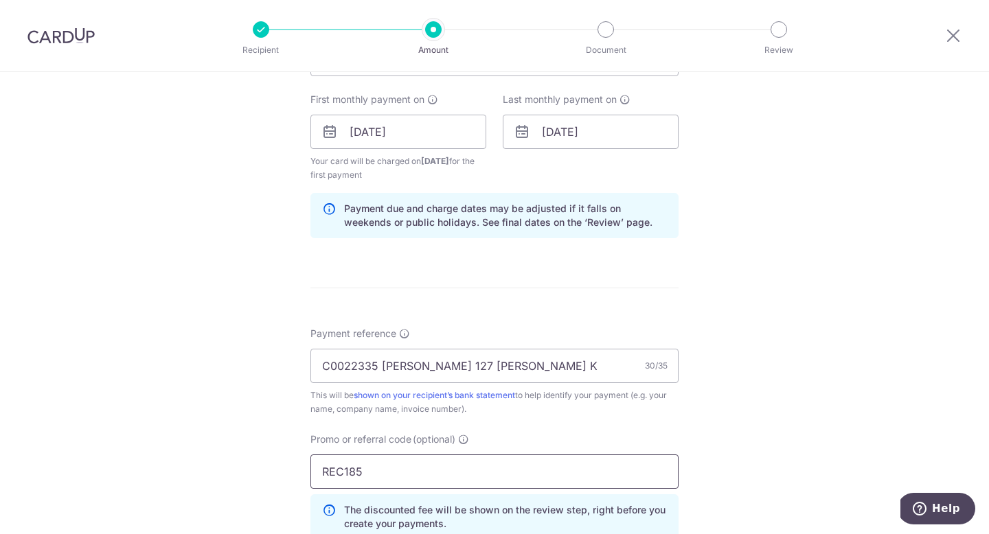
type input "REC185"
click at [157, 450] on div "Tell us more about your payment Enter payment amount SGD 523.20 523.20 Recipien…" at bounding box center [494, 148] width 989 height 1374
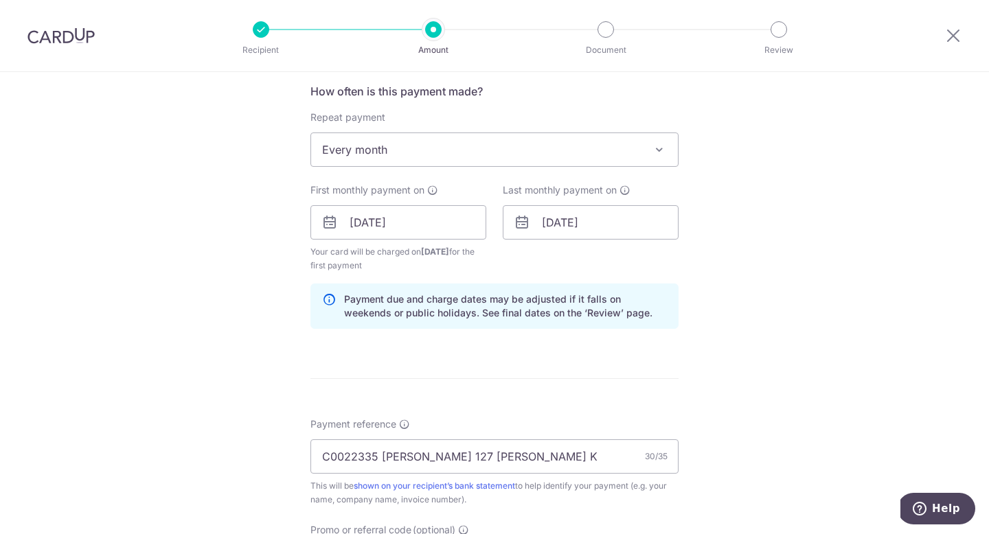
scroll to position [912, 0]
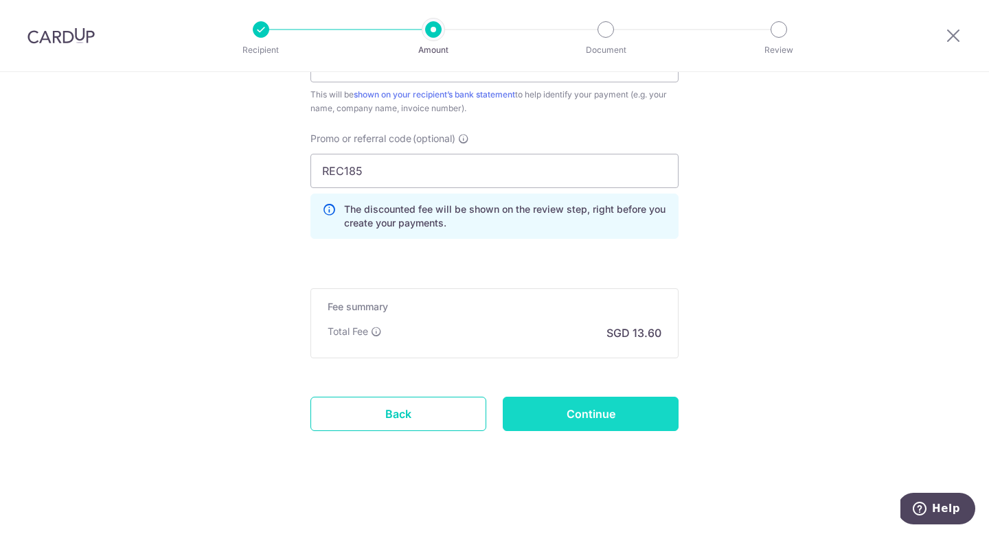
click at [628, 426] on input "Continue" at bounding box center [591, 414] width 176 height 34
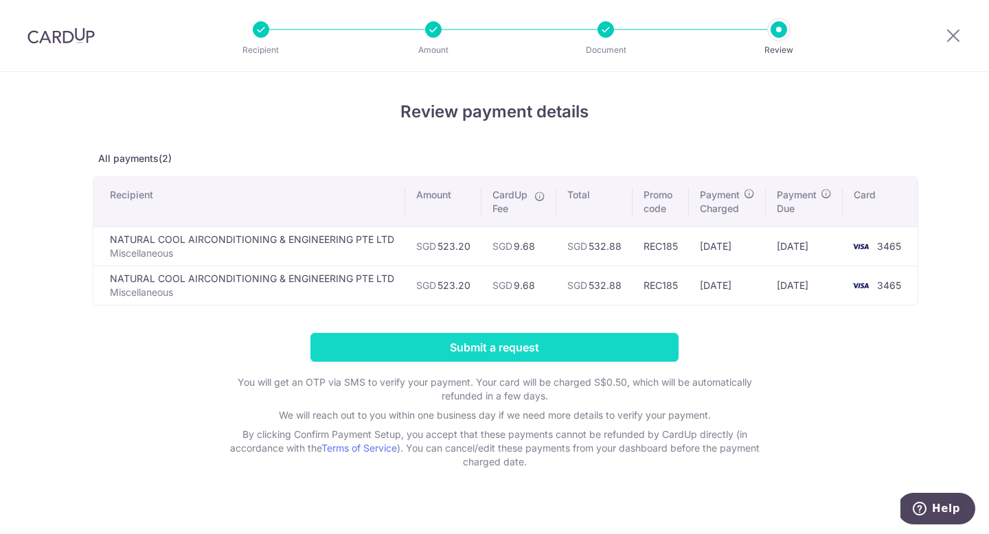
click at [562, 356] on input "Submit a request" at bounding box center [494, 347] width 368 height 29
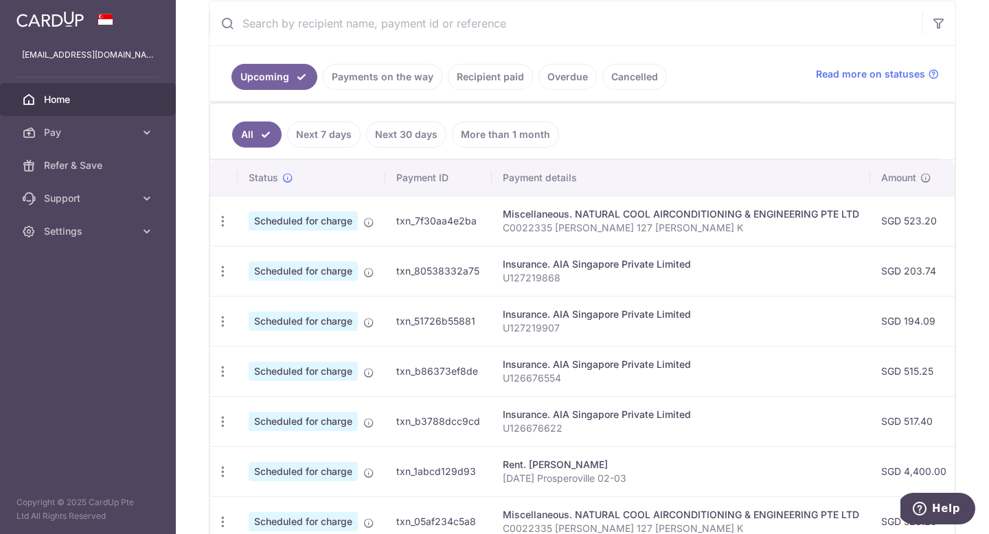
scroll to position [477, 0]
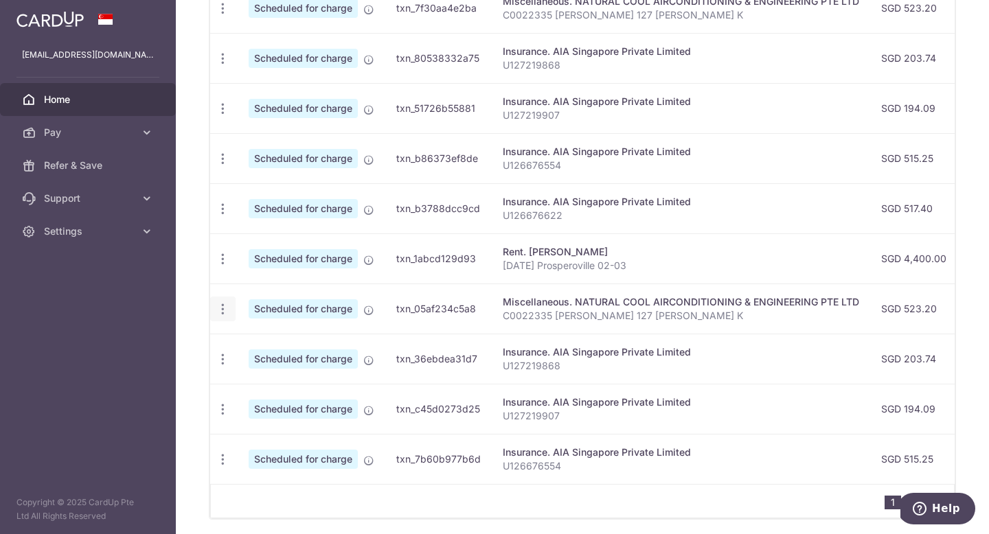
click at [225, 308] on icon "button" at bounding box center [223, 309] width 14 height 14
click at [263, 381] on span "Cancel payment" at bounding box center [296, 380] width 92 height 16
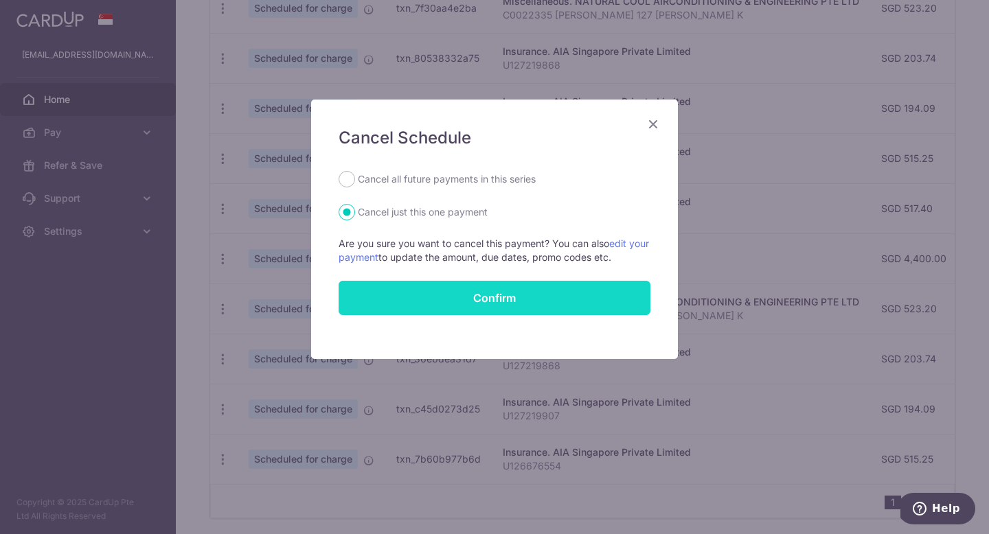
click at [495, 301] on button "Confirm" at bounding box center [494, 298] width 312 height 34
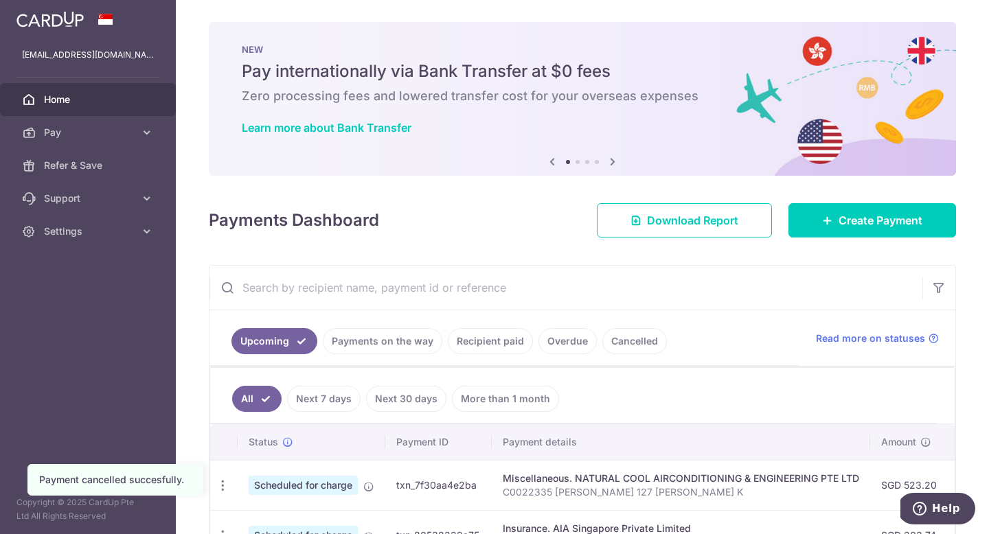
scroll to position [273, 0]
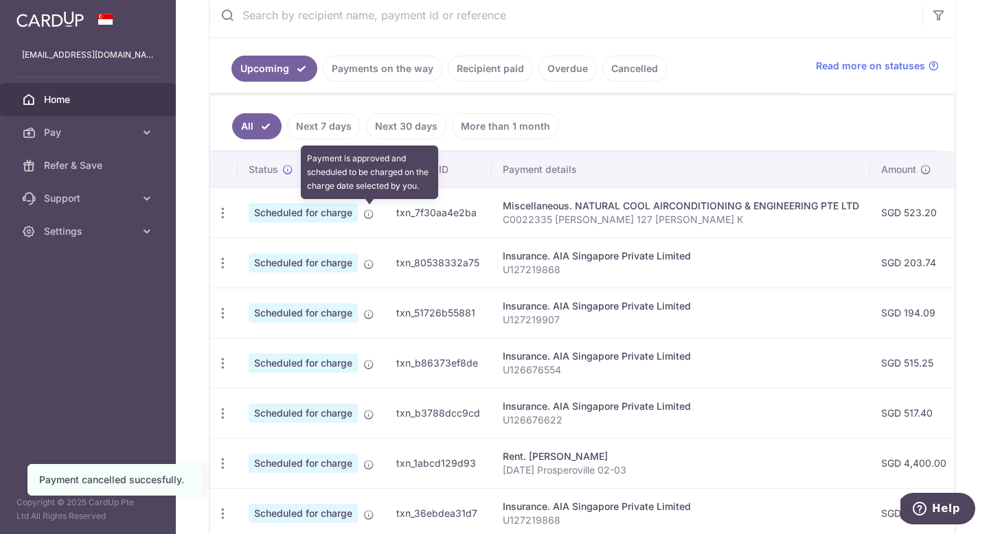
click at [369, 215] on icon at bounding box center [368, 214] width 11 height 11
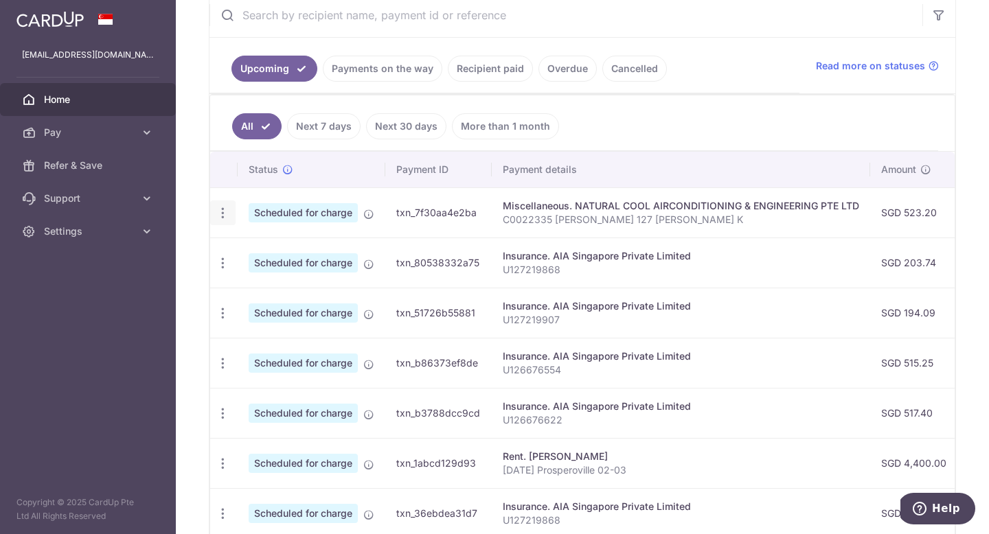
click at [214, 215] on div "Update payment Cancel payment" at bounding box center [222, 212] width 25 height 25
click at [227, 216] on icon "button" at bounding box center [223, 213] width 14 height 14
click at [113, 292] on aside "bf51ur@gmail.com Home Pay Payments Recipients Cards Refer & Save Support FAQ Co…" at bounding box center [88, 267] width 176 height 534
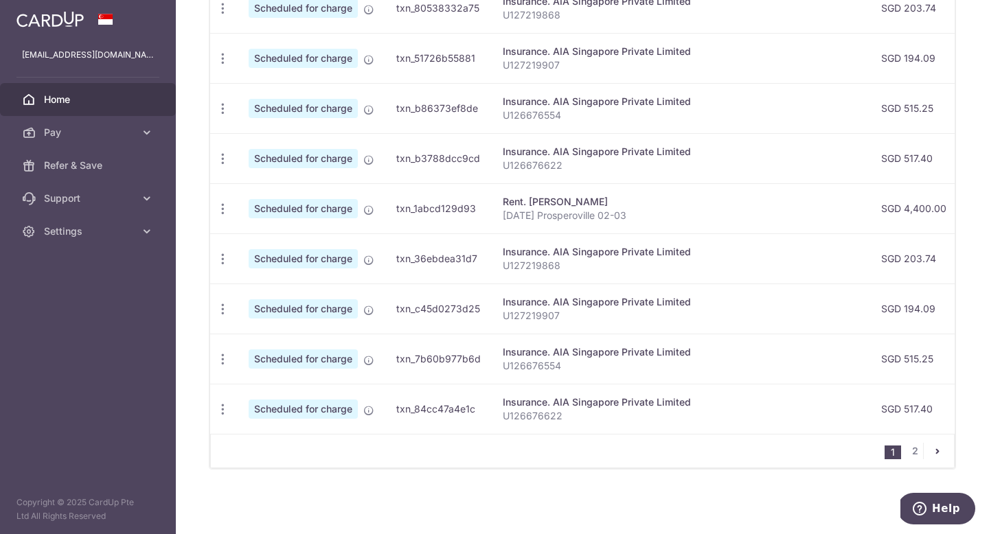
scroll to position [86, 0]
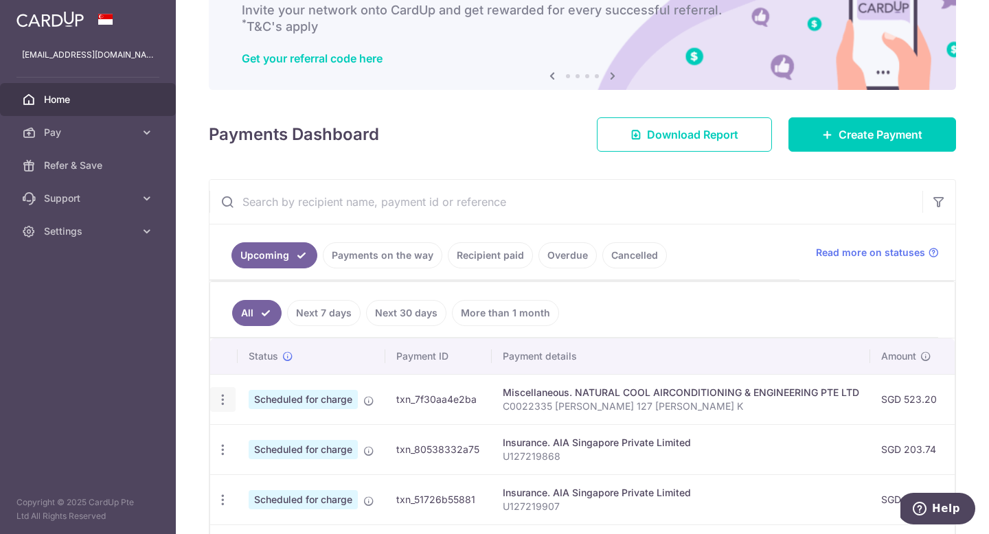
click at [218, 400] on icon "button" at bounding box center [223, 400] width 14 height 14
click at [290, 431] on span "Update payment" at bounding box center [295, 437] width 93 height 16
radio input "true"
type input "523.20"
type input "[DATE]"
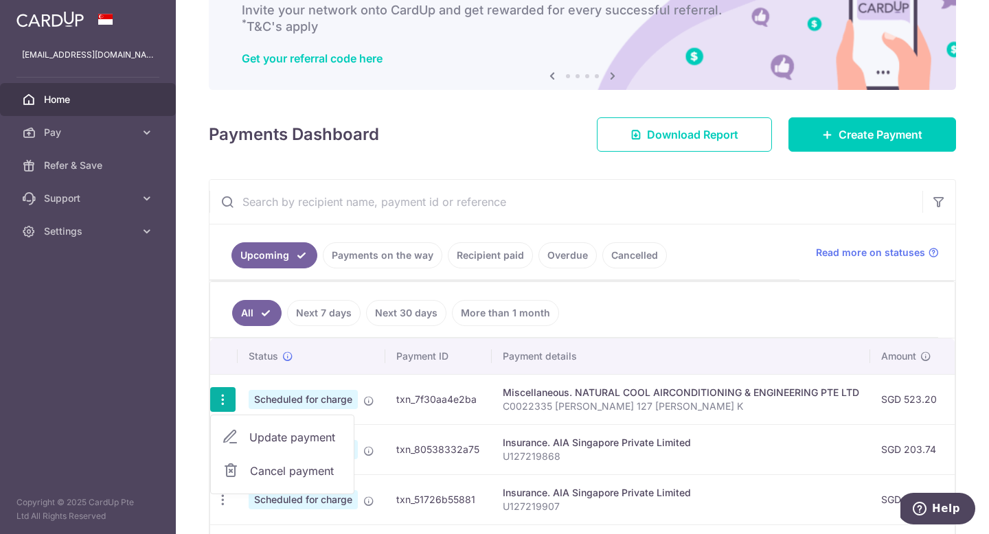
type input "C0022335 Matthew Eng 127 Lor K"
type input "REC185"
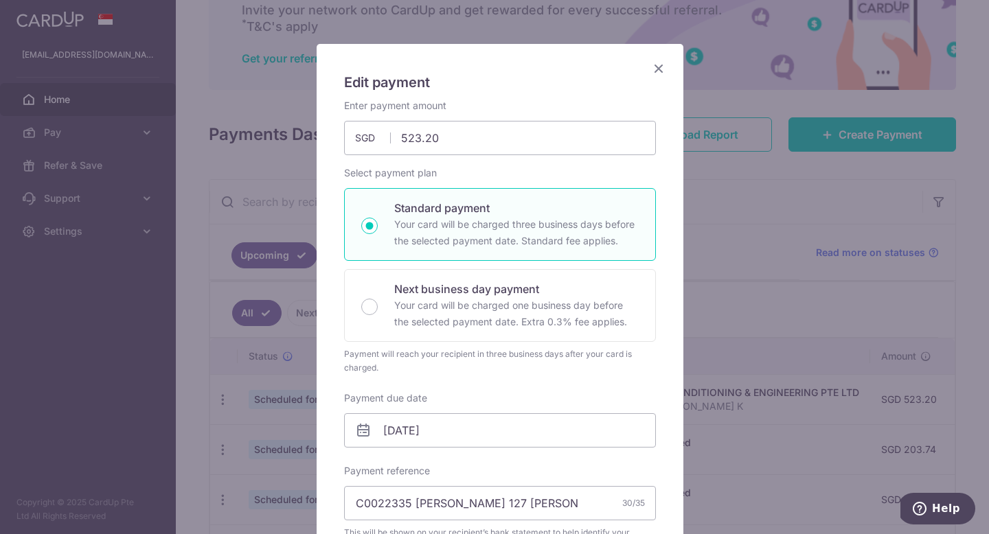
scroll to position [115, 0]
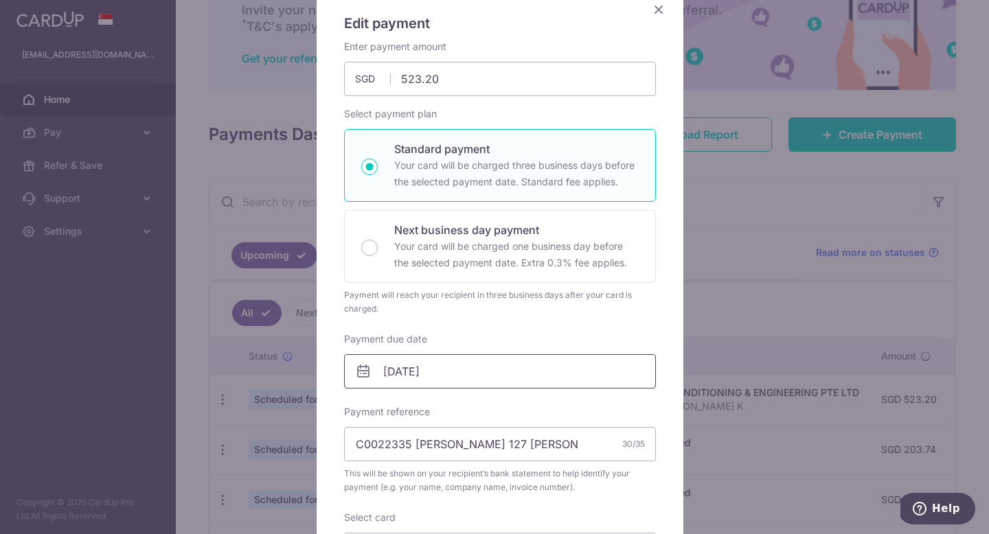
click at [464, 373] on input "13/10/2025" at bounding box center [500, 371] width 312 height 34
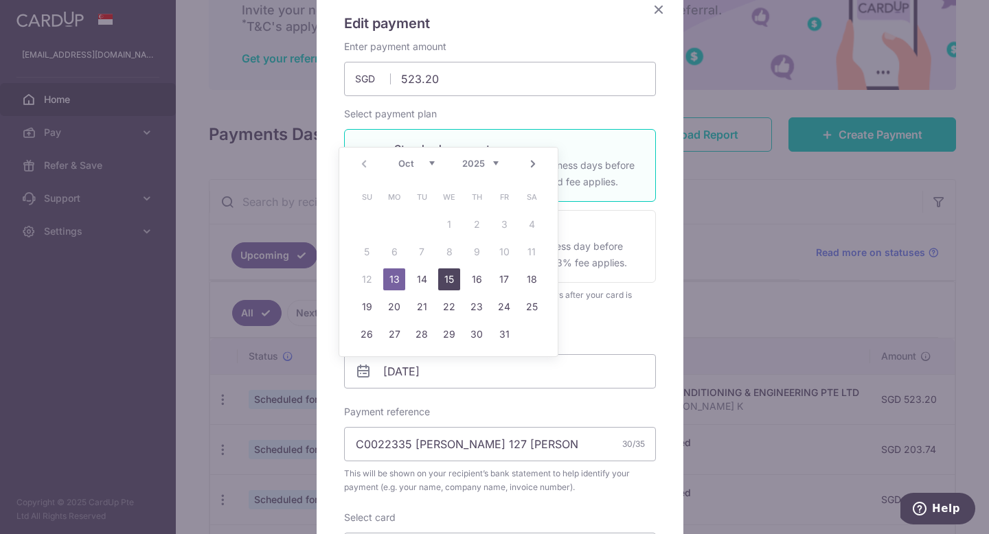
click at [448, 275] on link "15" at bounding box center [449, 279] width 22 height 22
type input "15/10/2025"
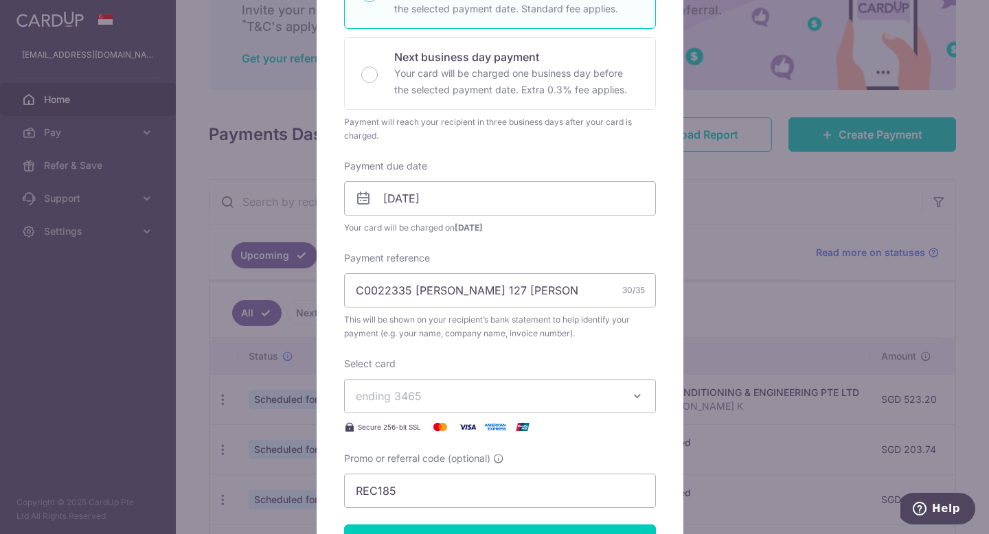
scroll to position [345, 0]
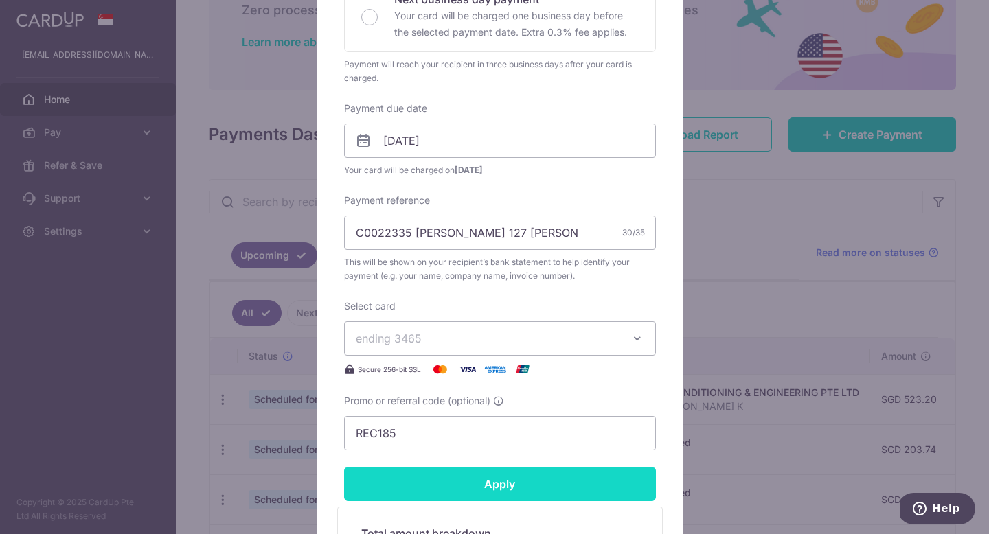
click at [555, 487] on input "Apply" at bounding box center [500, 484] width 312 height 34
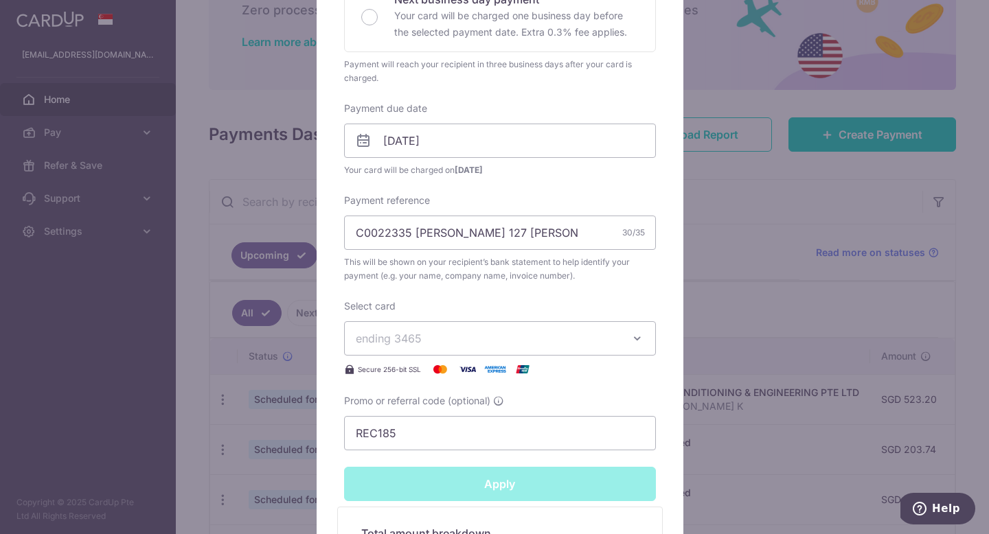
type input "Successfully Applied"
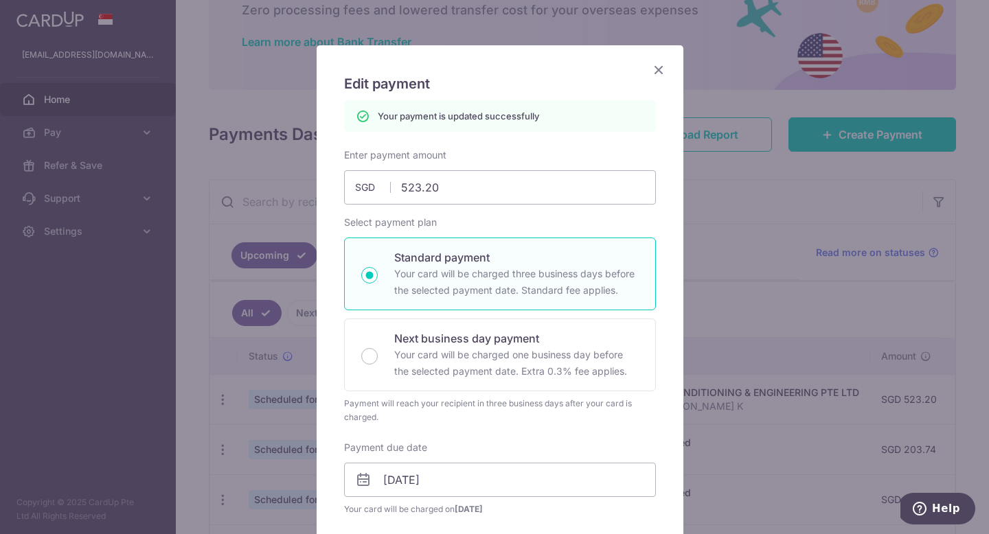
scroll to position [0, 0]
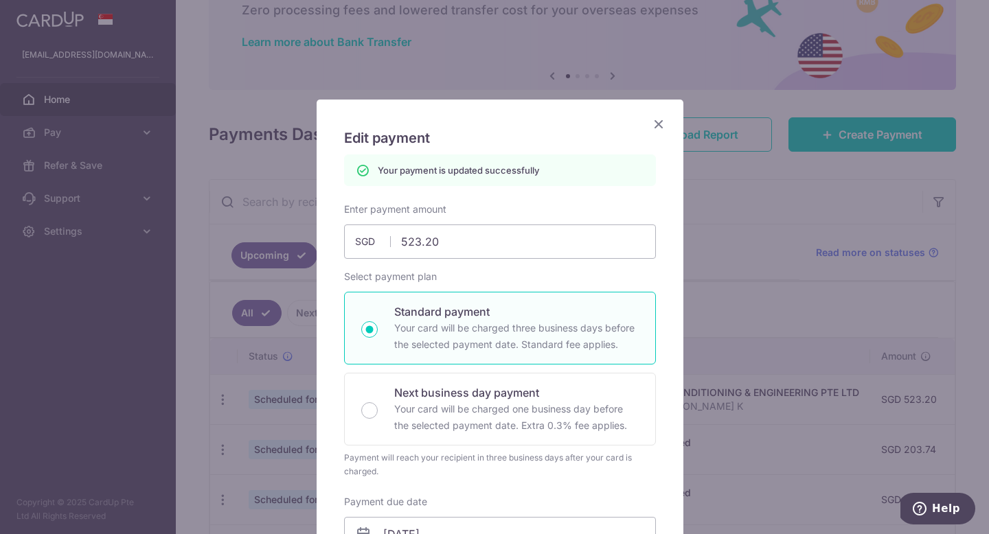
click at [651, 128] on icon "Close" at bounding box center [658, 123] width 16 height 17
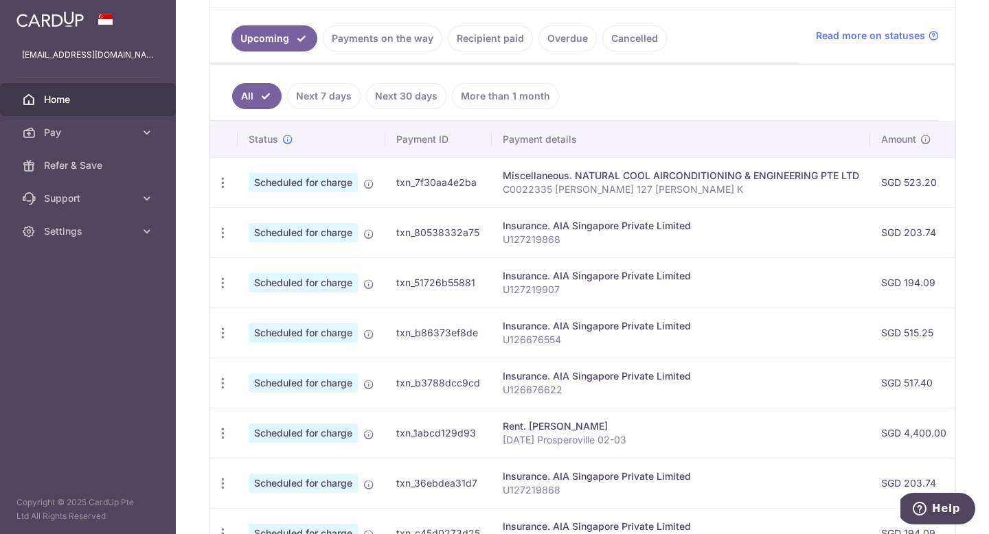
scroll to position [240, 0]
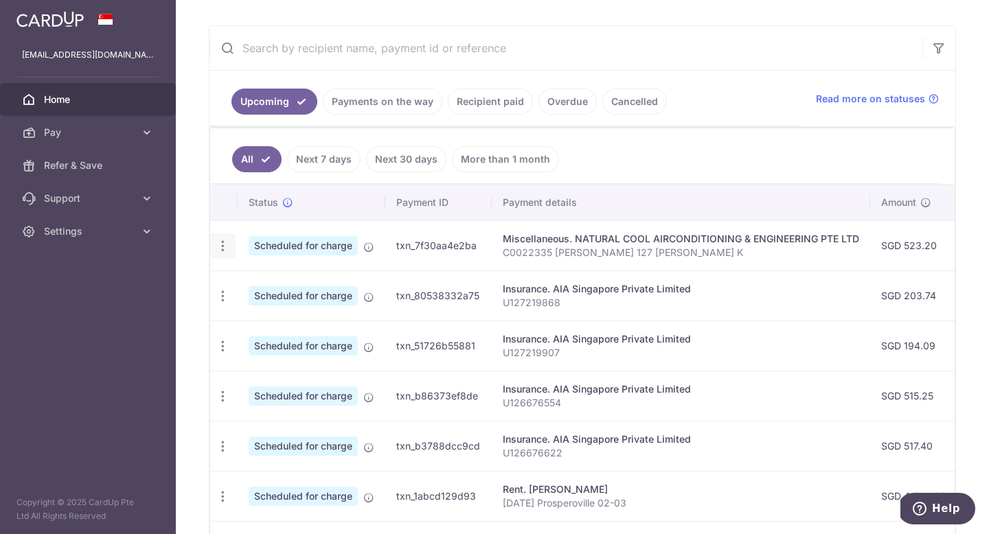
click at [224, 244] on icon "button" at bounding box center [223, 246] width 14 height 14
click at [294, 286] on span "Update payment" at bounding box center [295, 283] width 93 height 16
radio input "true"
type input "523.20"
type input "15/10/2025"
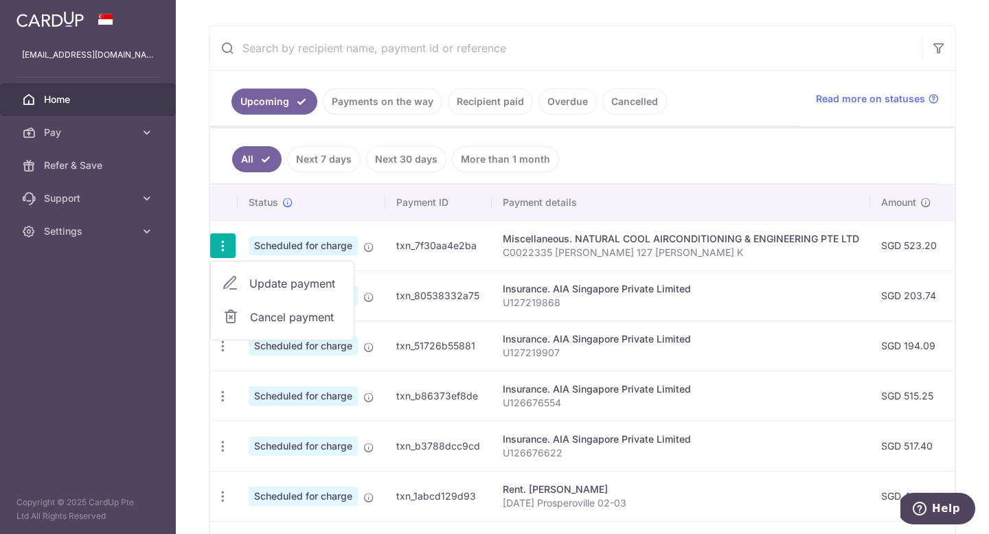
type input "C0022335 Matthew Eng 127 Lor K"
type input "REC185"
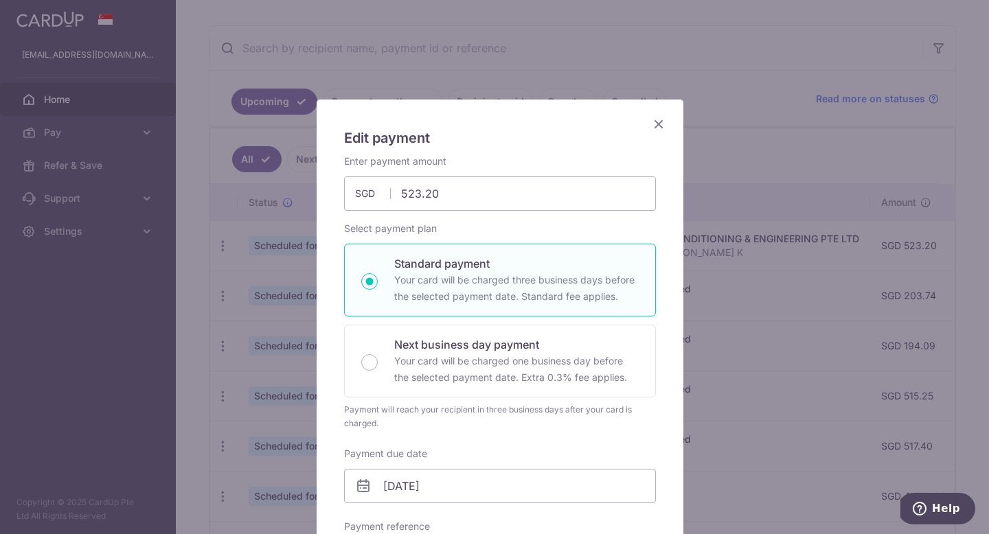
scroll to position [288, 0]
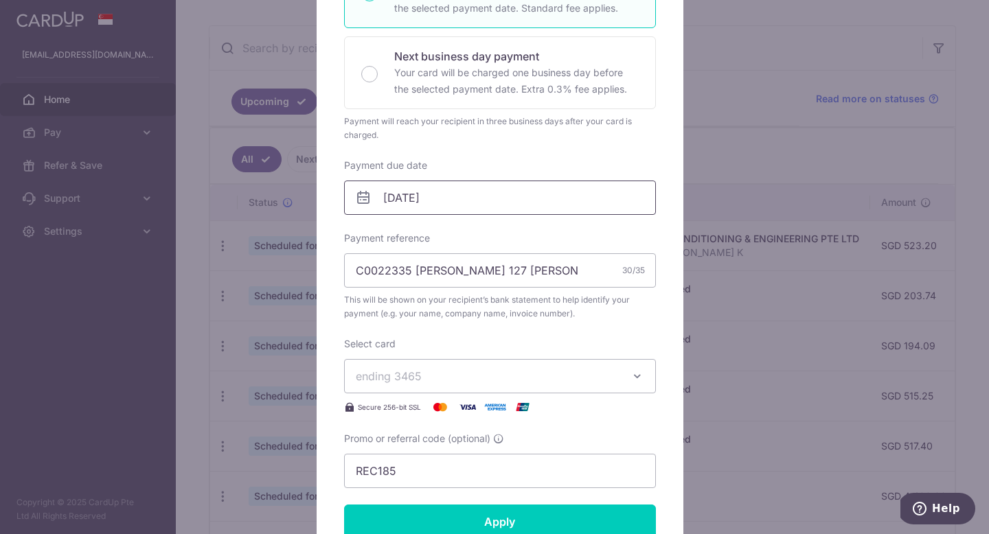
click at [489, 205] on input "15/10/2025" at bounding box center [500, 198] width 312 height 34
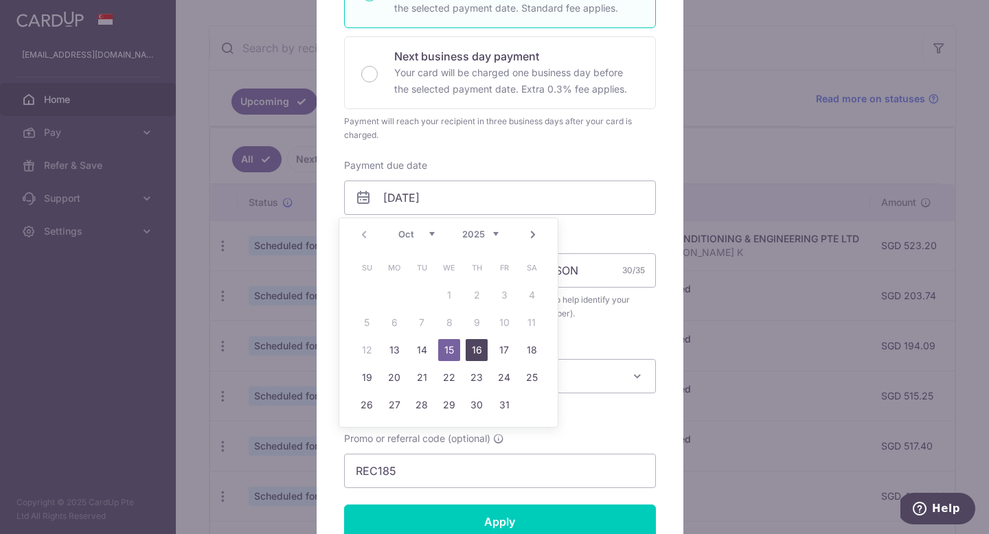
click at [481, 357] on link "16" at bounding box center [476, 350] width 22 height 22
type input "16/10/2025"
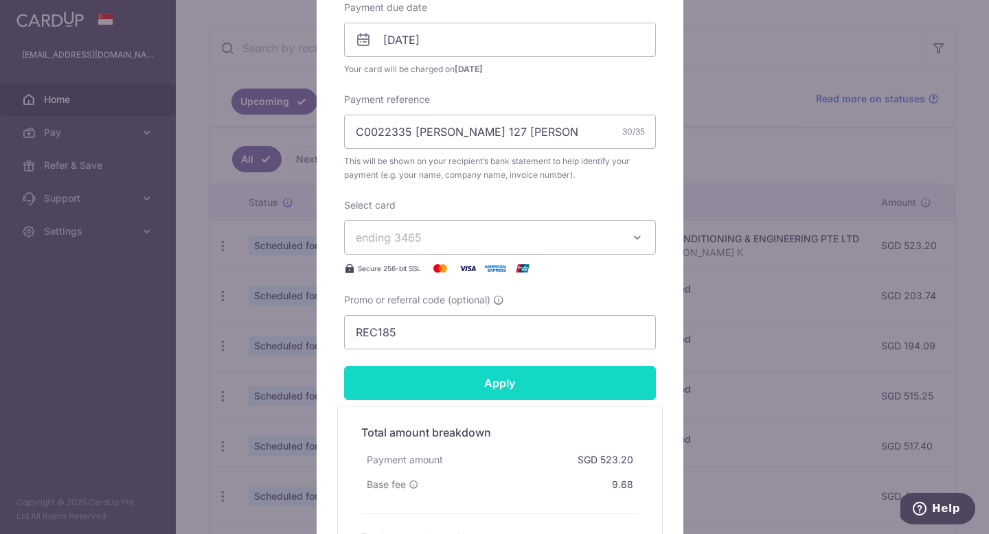
click at [505, 395] on input "Apply" at bounding box center [500, 383] width 312 height 34
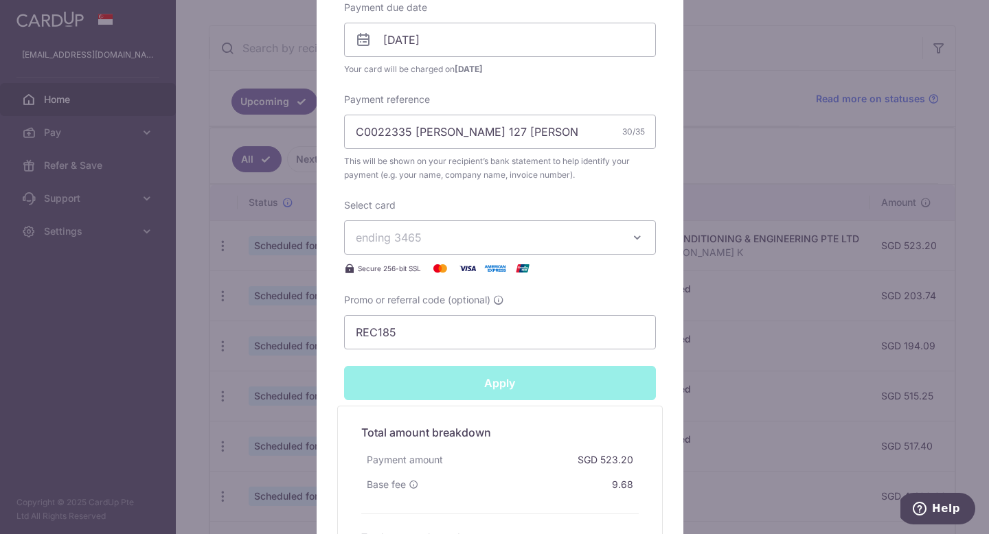
type input "Successfully Applied"
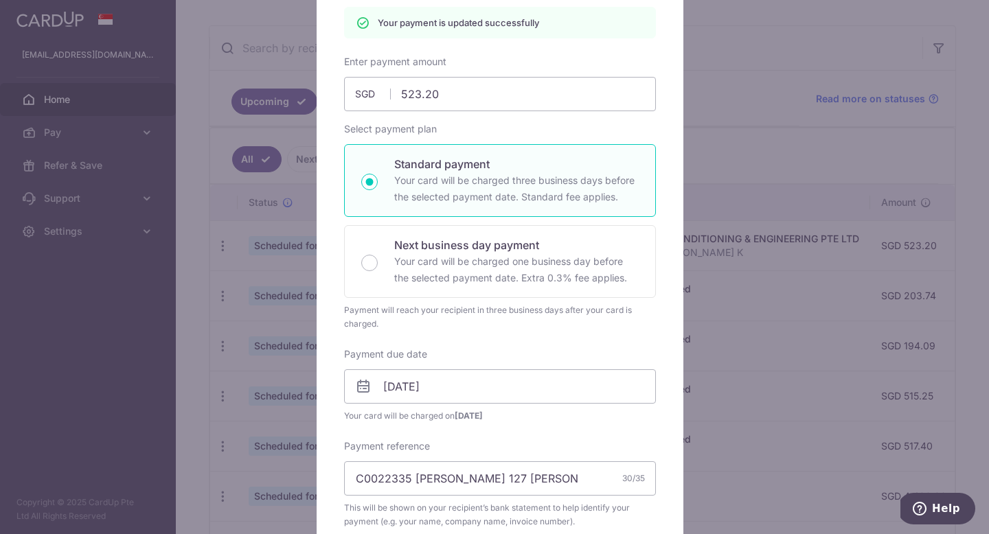
scroll to position [0, 0]
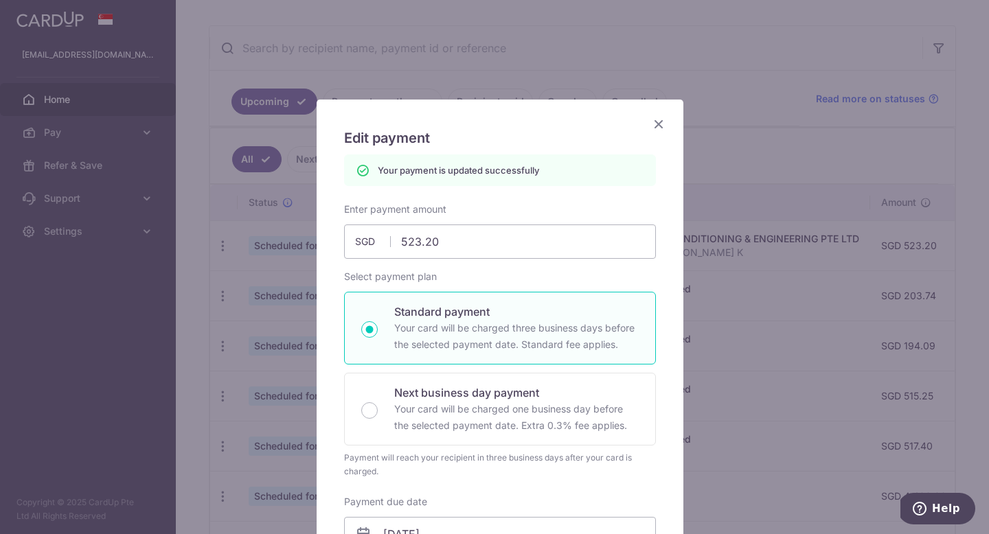
click at [651, 128] on icon "Close" at bounding box center [658, 123] width 16 height 17
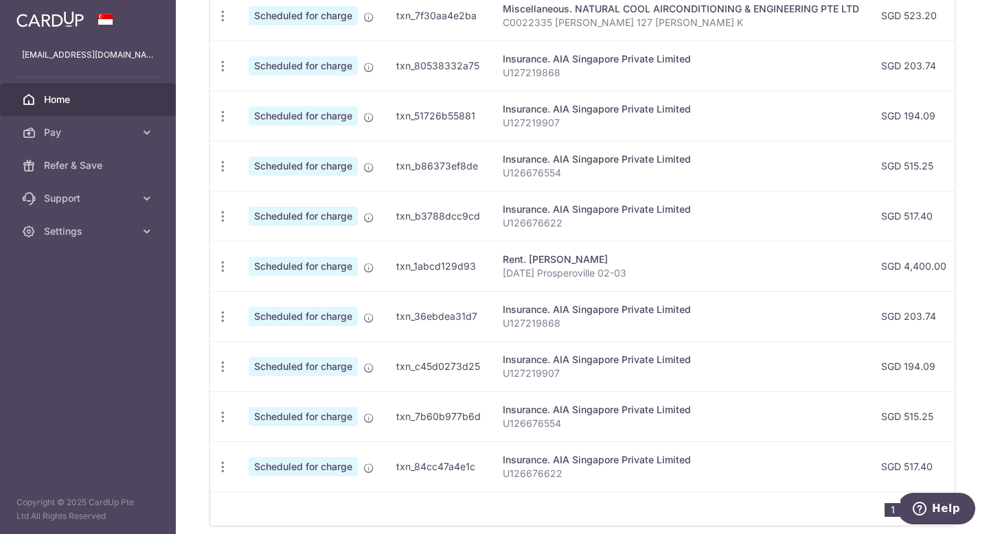
scroll to position [535, 0]
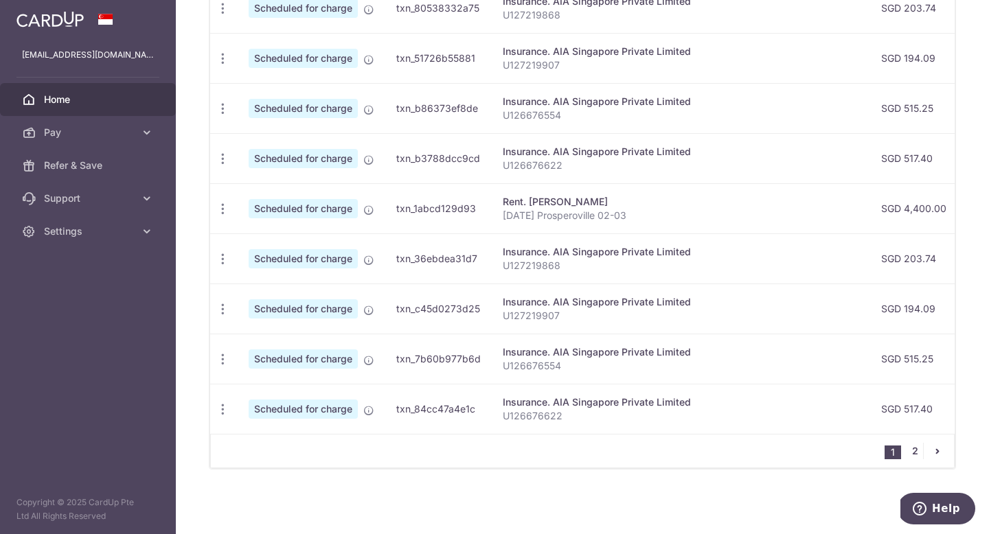
click at [906, 452] on link "2" at bounding box center [914, 451] width 16 height 16
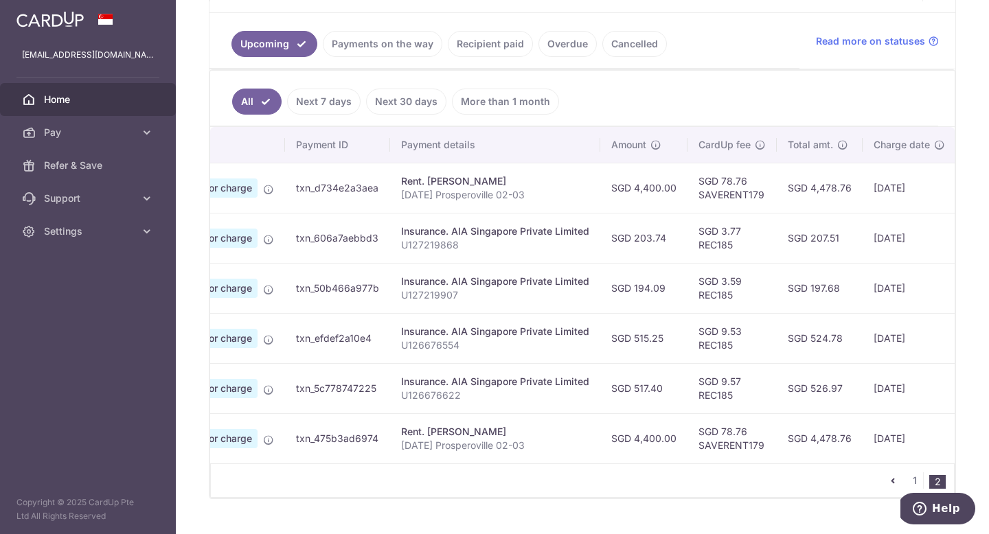
scroll to position [0, 0]
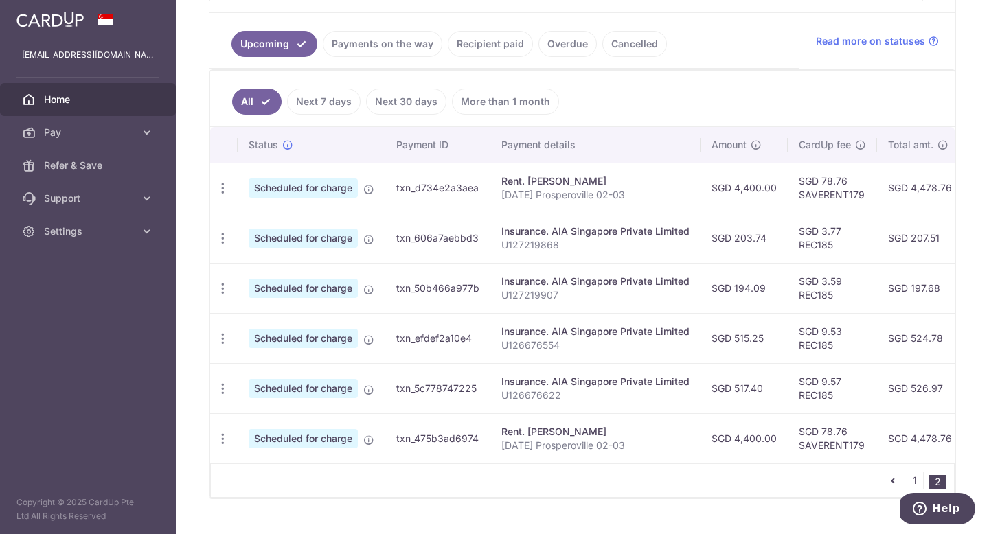
click at [906, 483] on link "1" at bounding box center [914, 480] width 16 height 16
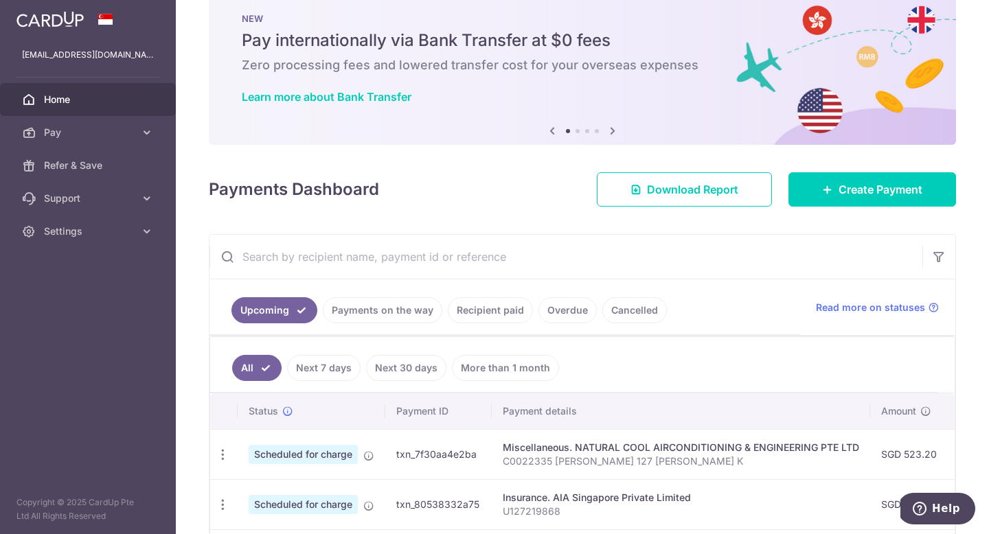
click at [476, 308] on link "Recipient paid" at bounding box center [490, 310] width 85 height 26
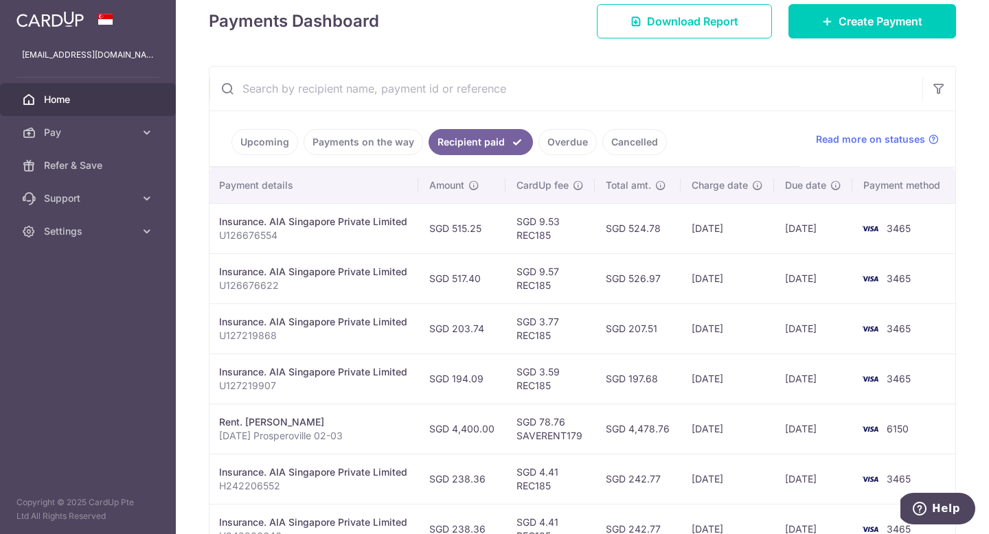
scroll to position [95, 0]
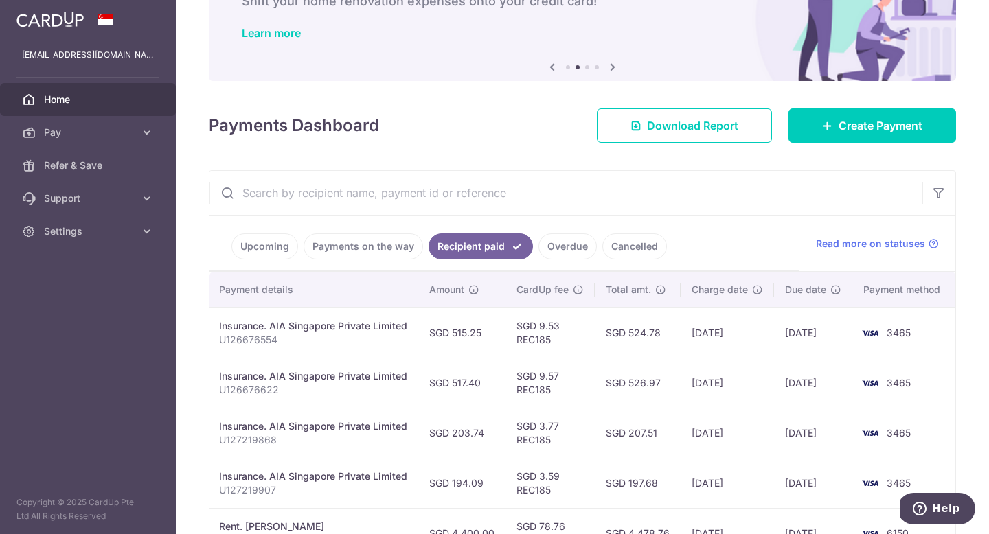
click at [413, 249] on link "Payments on the way" at bounding box center [362, 246] width 119 height 26
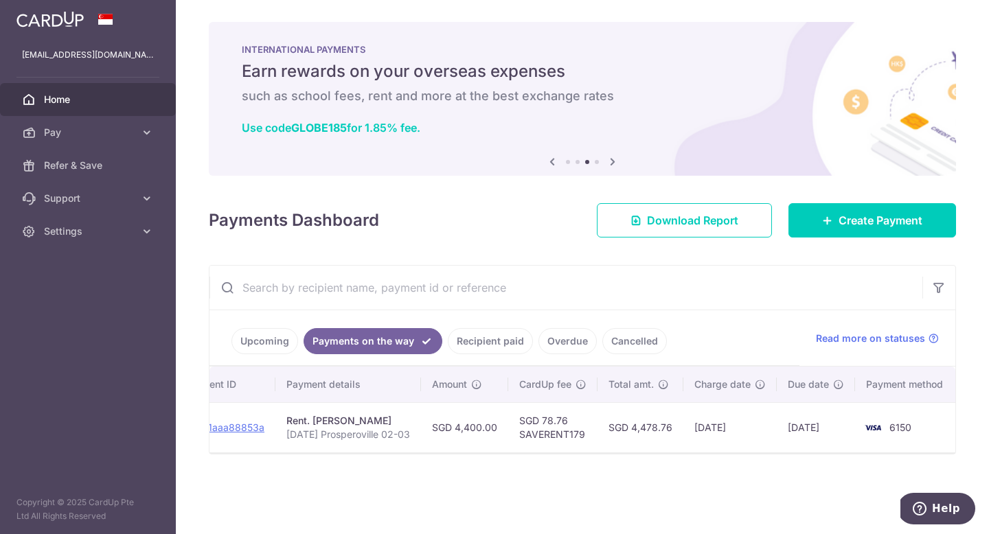
scroll to position [0, 0]
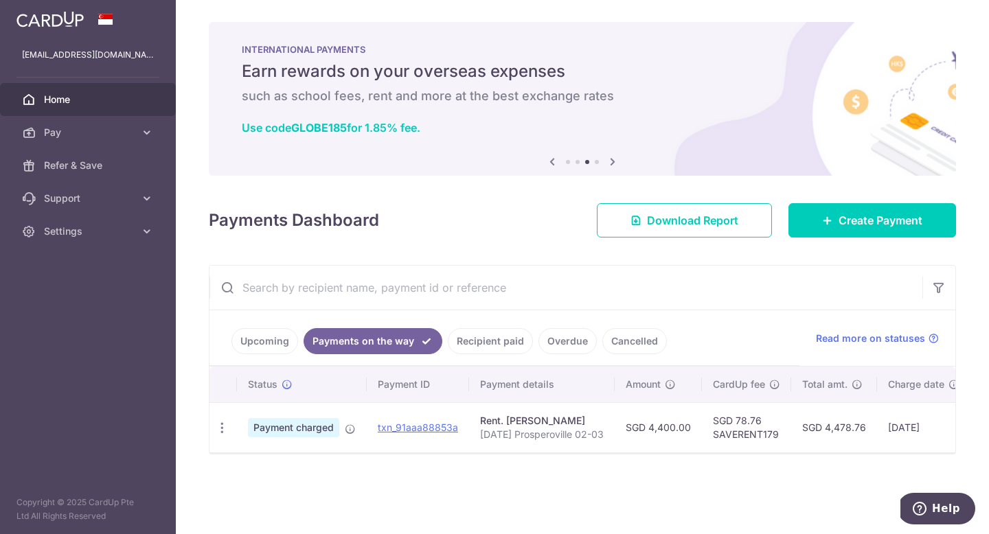
click at [265, 338] on link "Upcoming" at bounding box center [264, 341] width 67 height 26
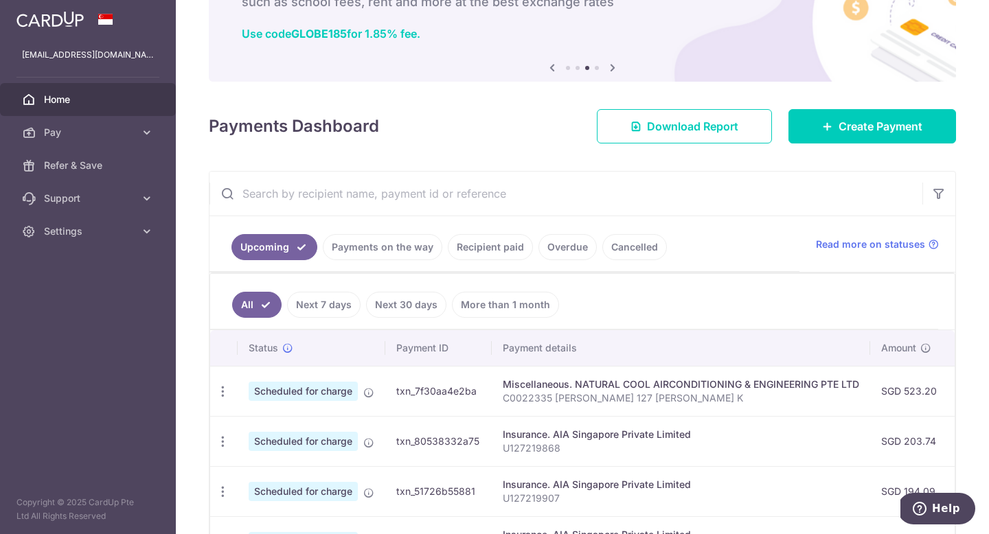
scroll to position [319, 0]
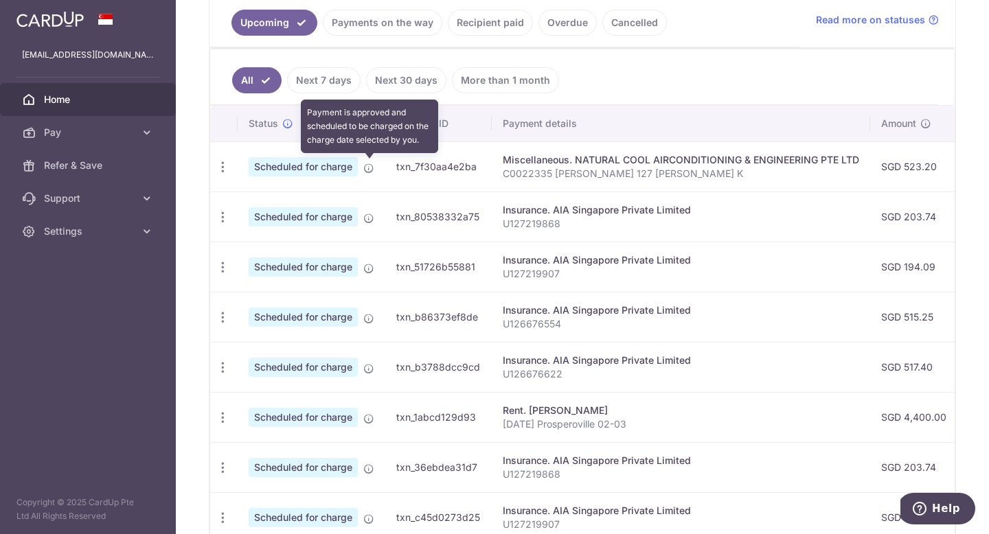
click at [371, 169] on icon at bounding box center [368, 168] width 11 height 11
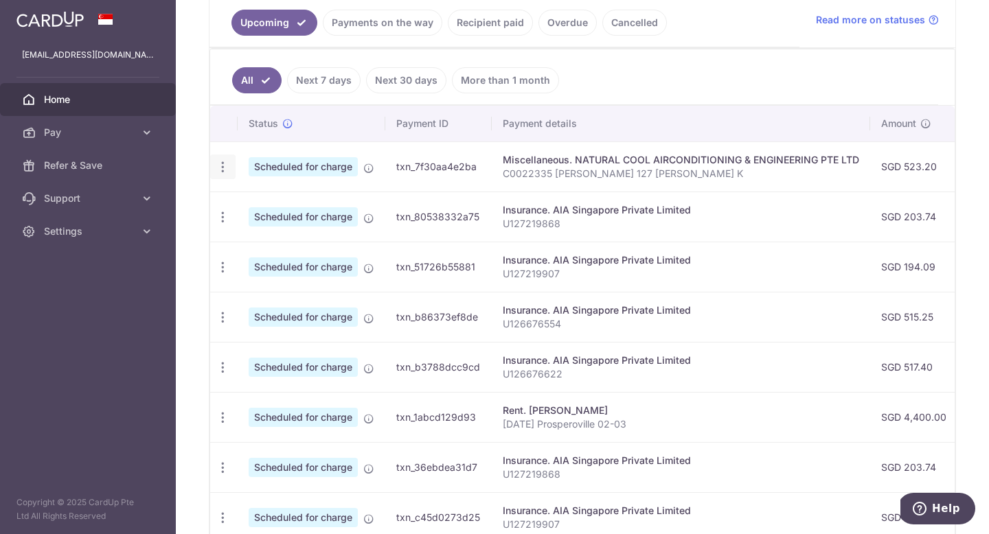
click at [225, 171] on icon "button" at bounding box center [223, 167] width 14 height 14
click at [292, 199] on span "Update payment" at bounding box center [295, 204] width 93 height 16
radio input "true"
type input "523.20"
type input "16/10/2025"
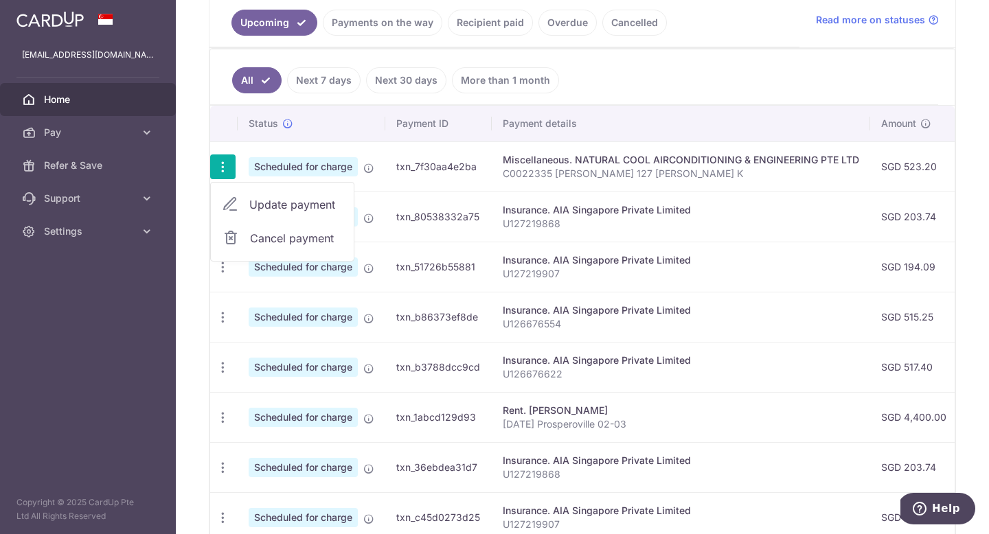
type input "C0022335 Matthew Eng 127 Lor K"
type input "REC185"
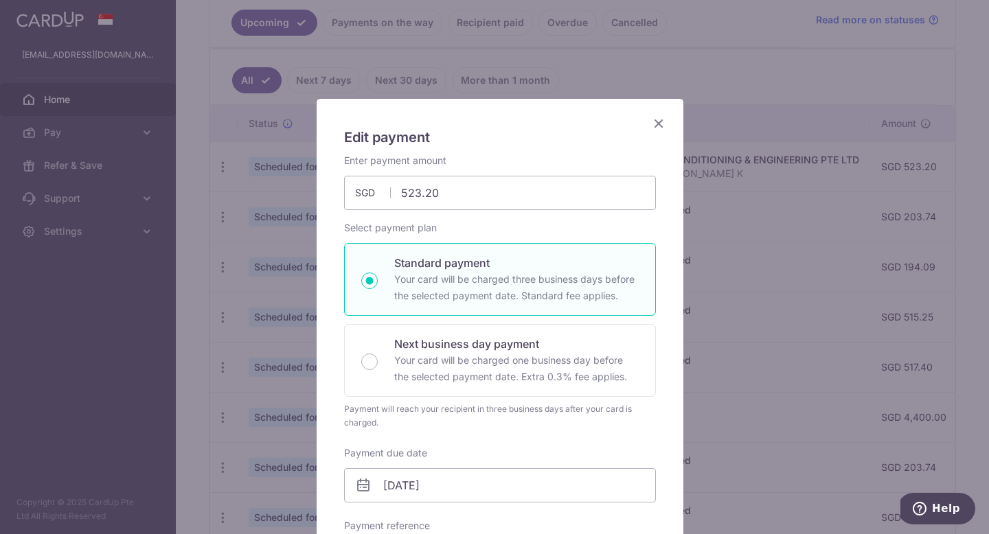
scroll to position [0, 0]
click at [653, 120] on icon "Close" at bounding box center [658, 123] width 16 height 17
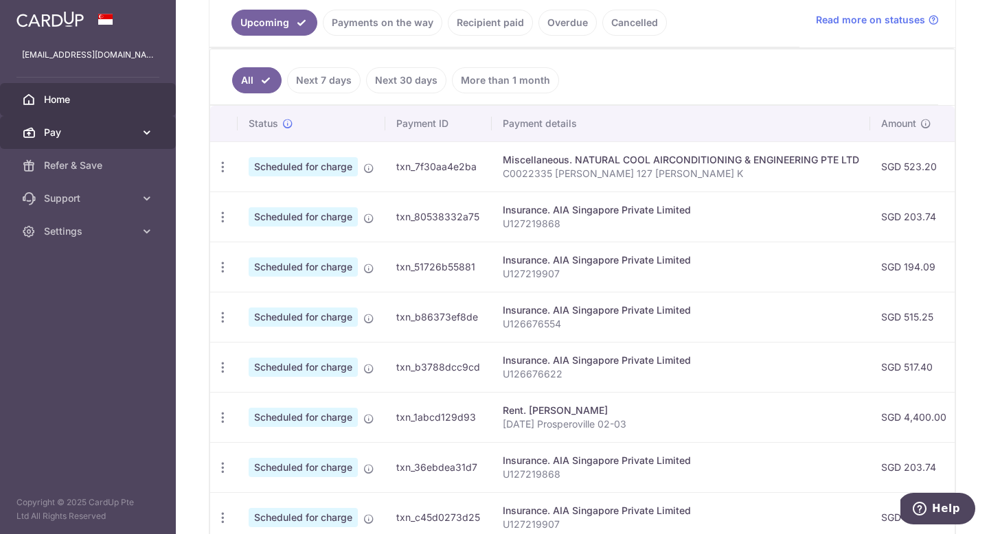
click at [132, 139] on span "Pay" at bounding box center [89, 133] width 91 height 14
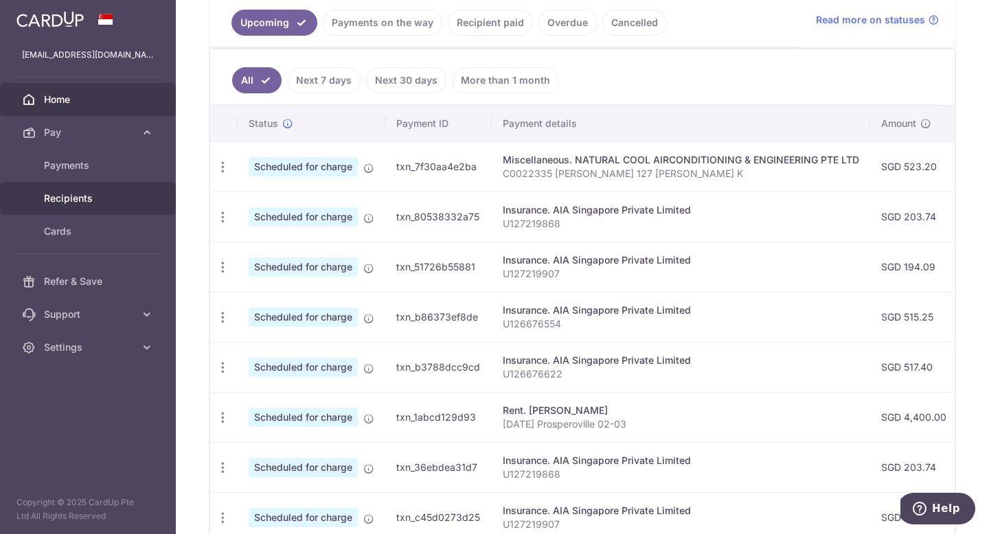
click at [119, 196] on span "Recipients" at bounding box center [89, 199] width 91 height 14
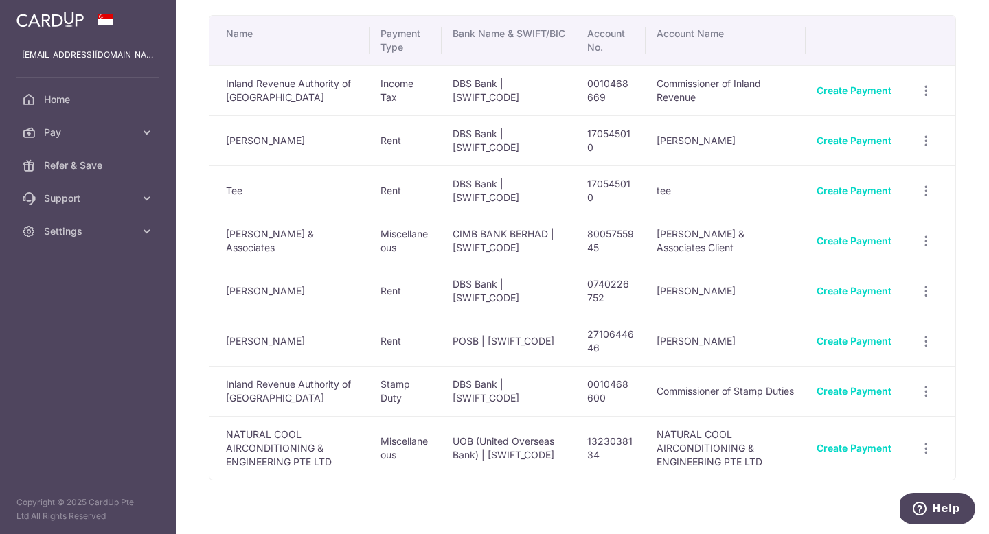
scroll to position [89, 0]
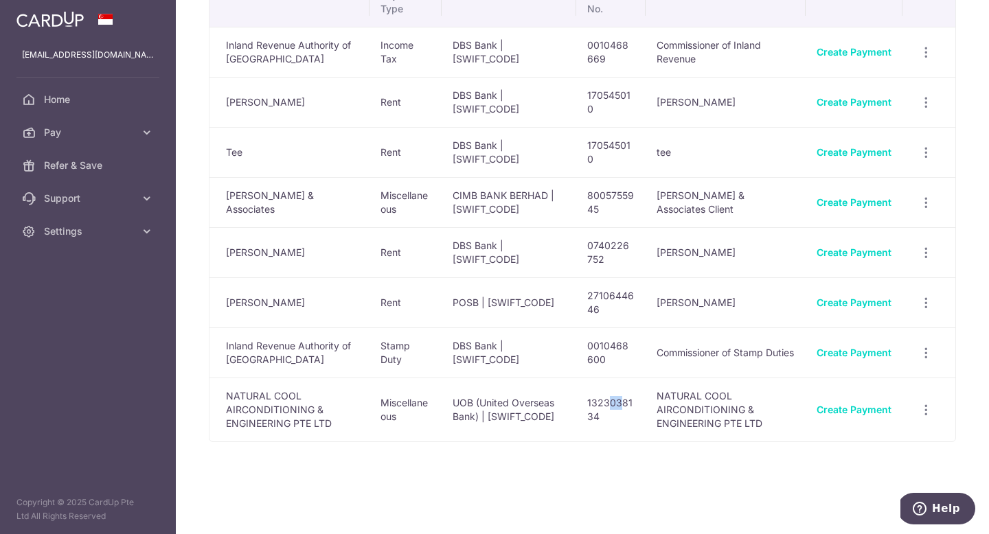
drag, startPoint x: 603, startPoint y: 404, endPoint x: 617, endPoint y: 403, distance: 13.8
click at [617, 403] on td "1323038134" at bounding box center [610, 410] width 69 height 64
click at [711, 423] on td "NATURAL COOL AIRCONDITIONING & ENGINEERING PTE LTD" at bounding box center [725, 410] width 161 height 64
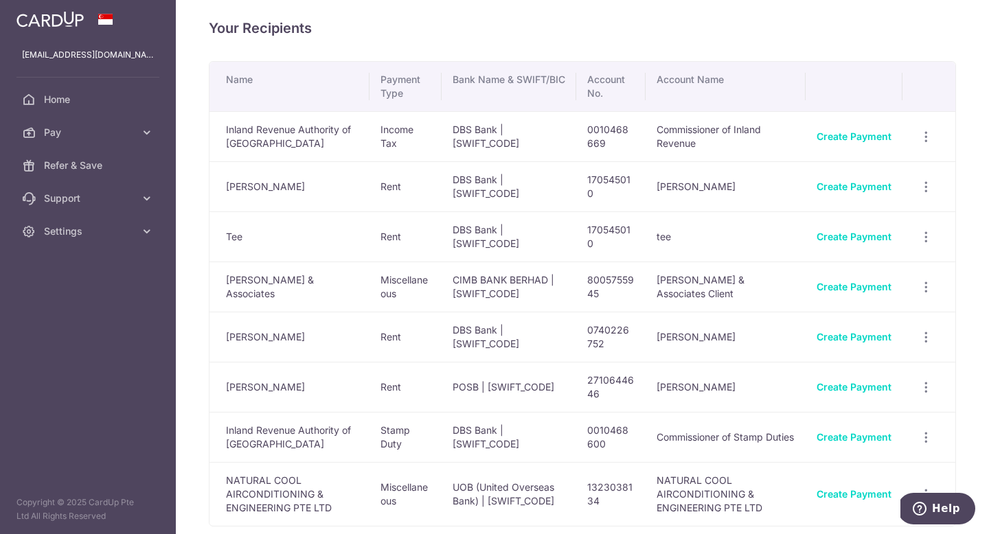
scroll to position [0, 0]
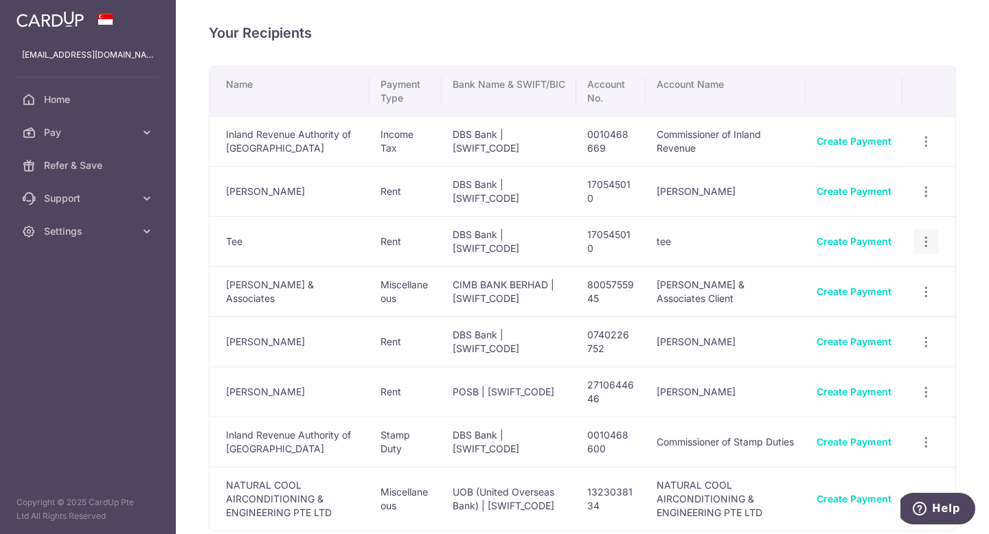
click at [923, 238] on icon "button" at bounding box center [926, 242] width 14 height 14
click at [839, 285] on span "View/Edit" at bounding box center [879, 279] width 93 height 16
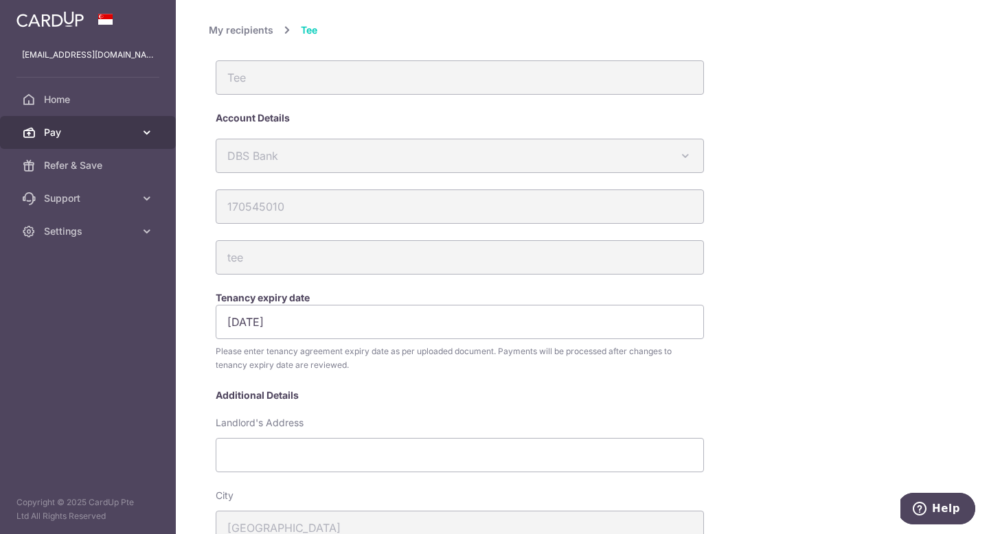
click at [86, 135] on span "Pay" at bounding box center [89, 133] width 91 height 14
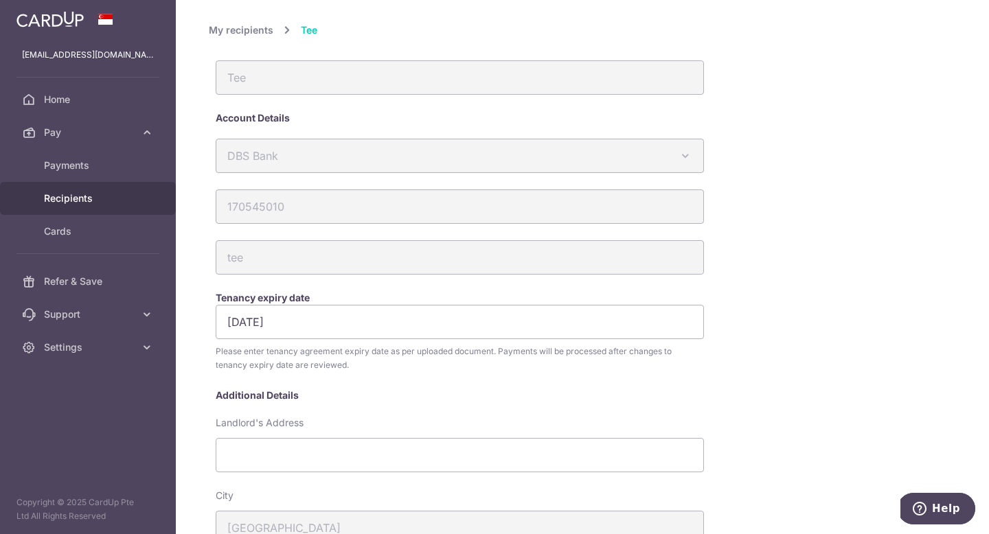
click at [94, 192] on span "Recipients" at bounding box center [89, 199] width 91 height 14
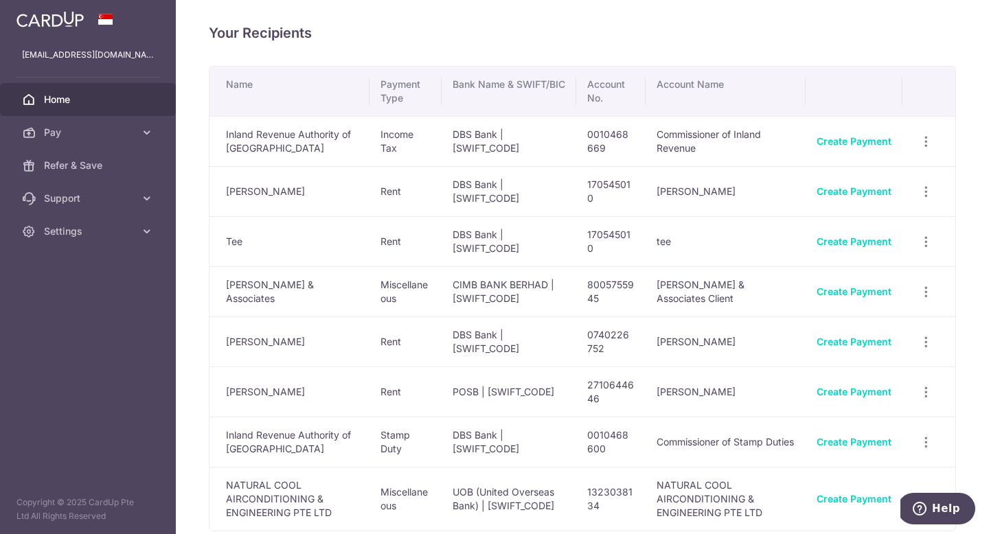
click at [51, 102] on span "Home" at bounding box center [89, 100] width 91 height 14
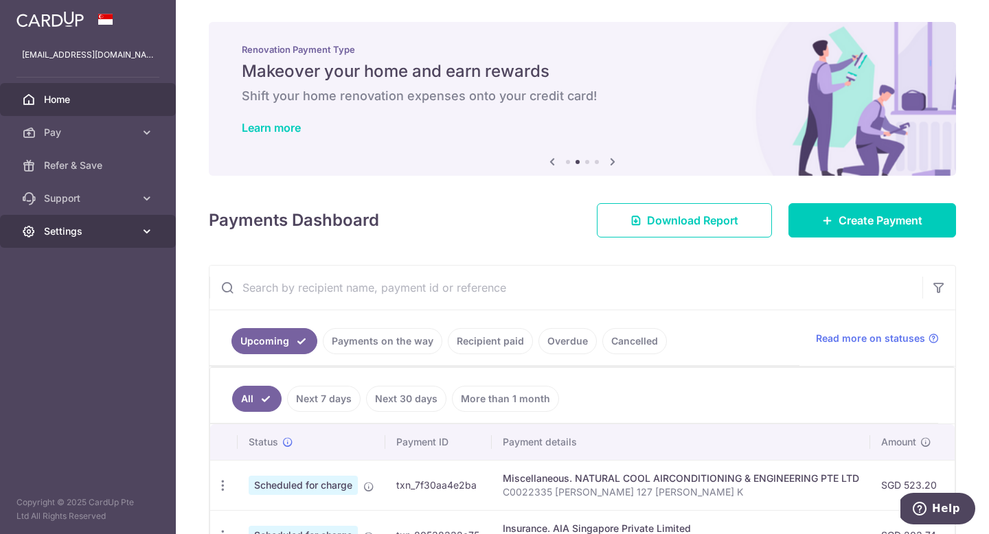
click at [112, 239] on link "Settings" at bounding box center [88, 231] width 176 height 33
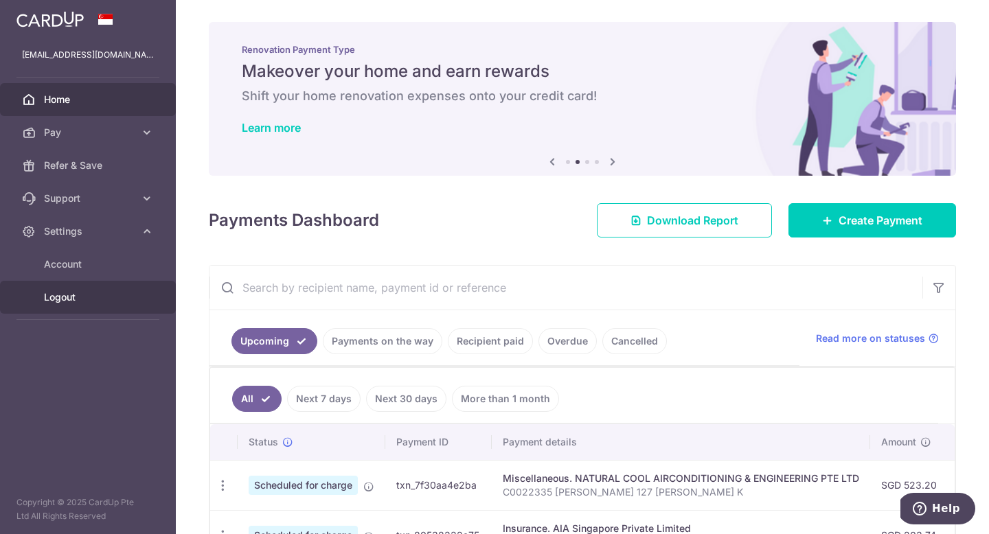
click at [106, 306] on link "Logout" at bounding box center [88, 297] width 176 height 33
